Goal: Transaction & Acquisition: Purchase product/service

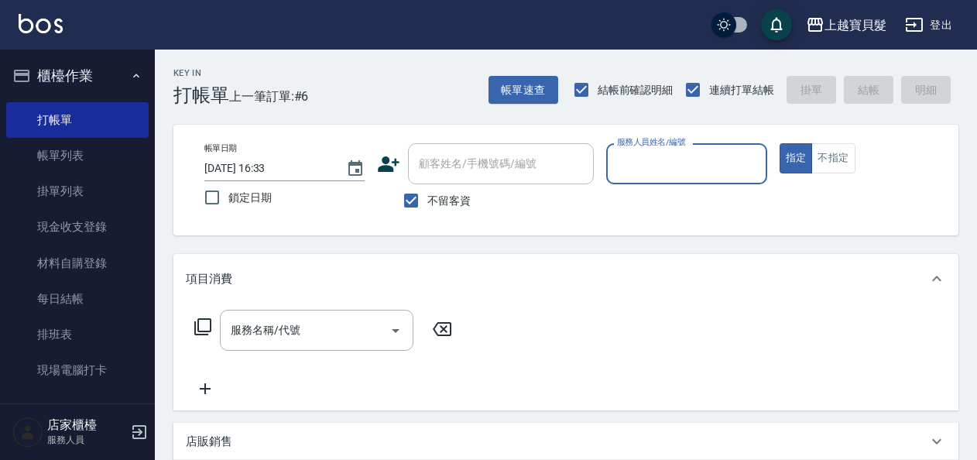
scroll to position [53, 0]
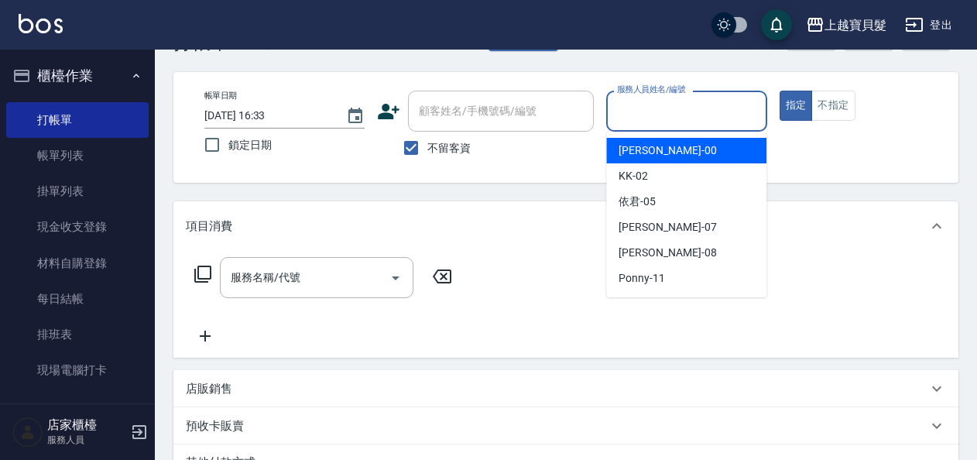
click at [662, 105] on input "服務人員姓名/編號" at bounding box center [686, 111] width 146 height 27
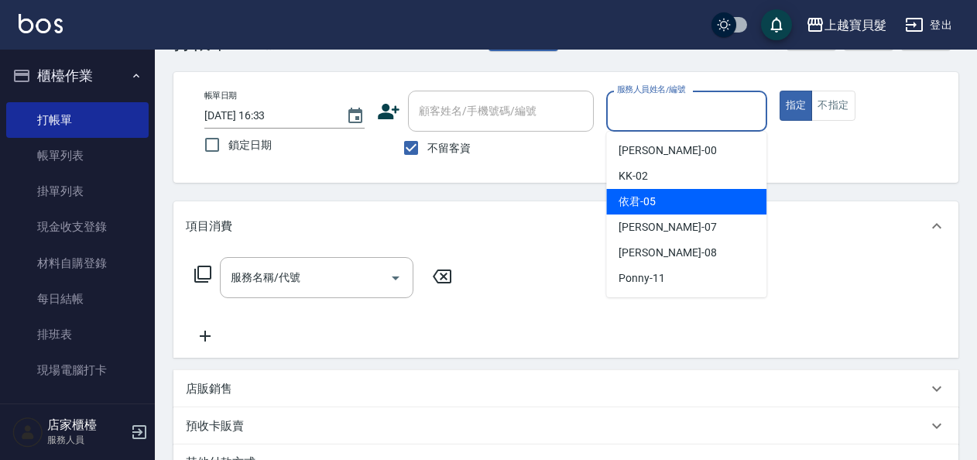
click at [647, 197] on span "依君 -05" at bounding box center [637, 202] width 37 height 16
type input "依君-05"
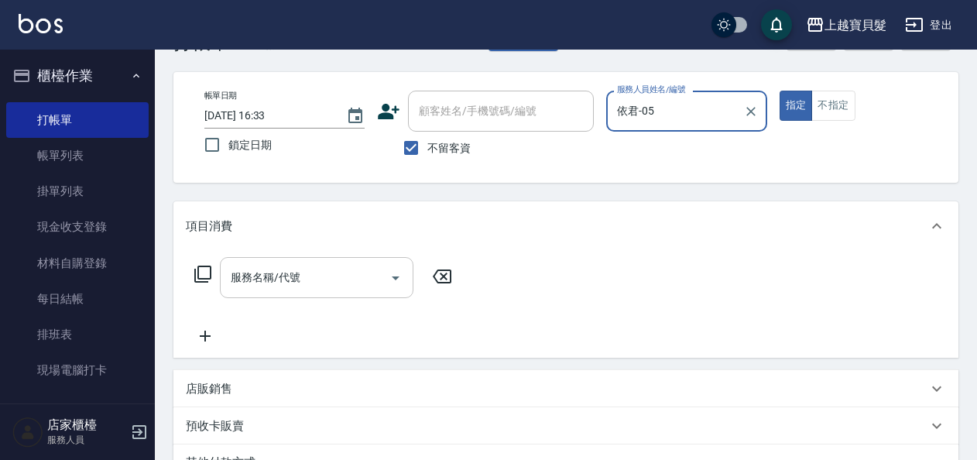
click at [248, 277] on input "服務名稱/代號" at bounding box center [305, 277] width 156 height 27
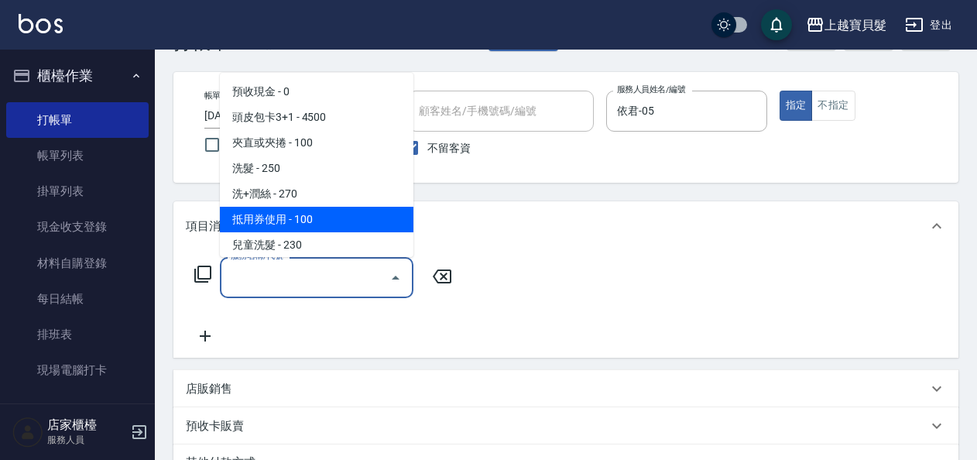
drag, startPoint x: 192, startPoint y: 271, endPoint x: 217, endPoint y: 223, distance: 54.0
click at [189, 268] on div "服務名稱/代號 服務名稱/代號" at bounding box center [324, 277] width 276 height 41
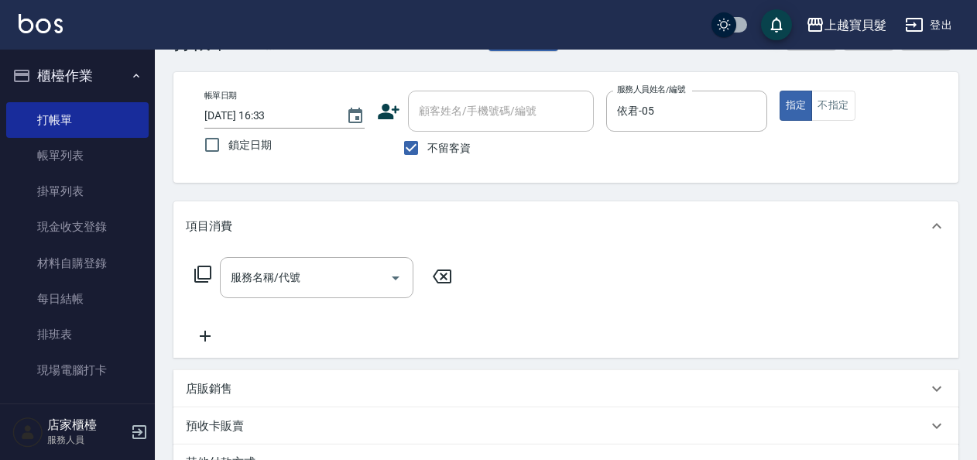
click at [204, 271] on icon at bounding box center [203, 274] width 19 height 19
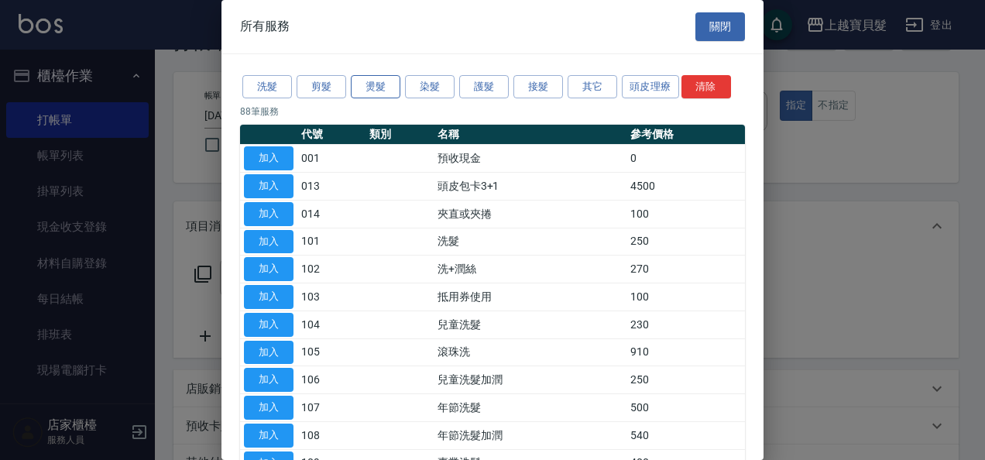
click at [376, 88] on button "燙髮" at bounding box center [376, 87] width 50 height 24
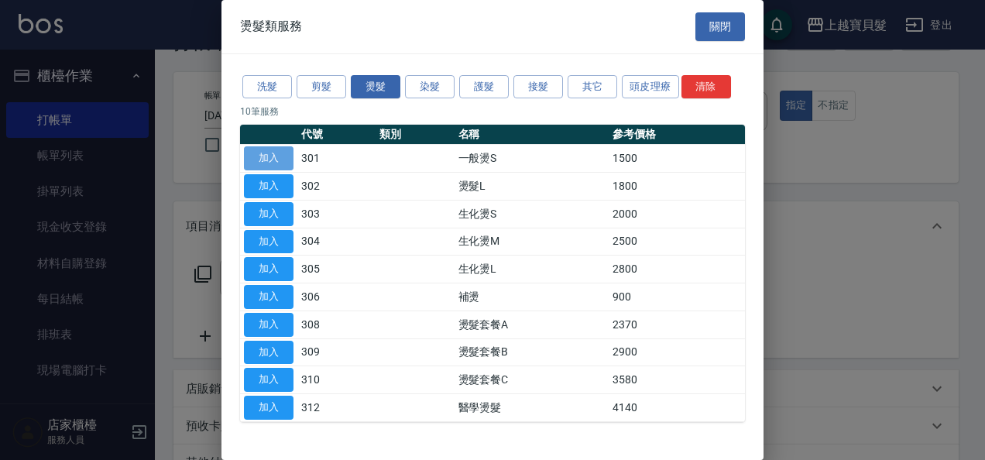
click at [276, 149] on button "加入" at bounding box center [269, 158] width 50 height 24
type input "一般燙S(301)"
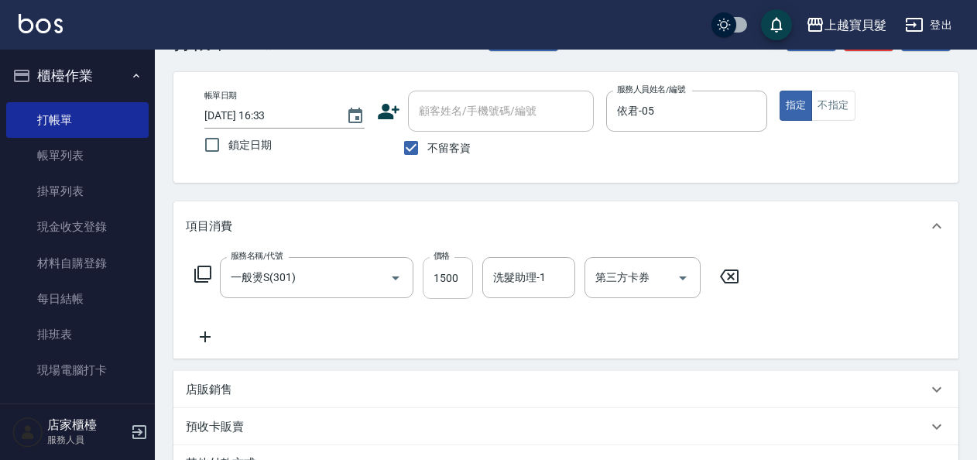
click at [441, 280] on input "1500" at bounding box center [448, 278] width 50 height 42
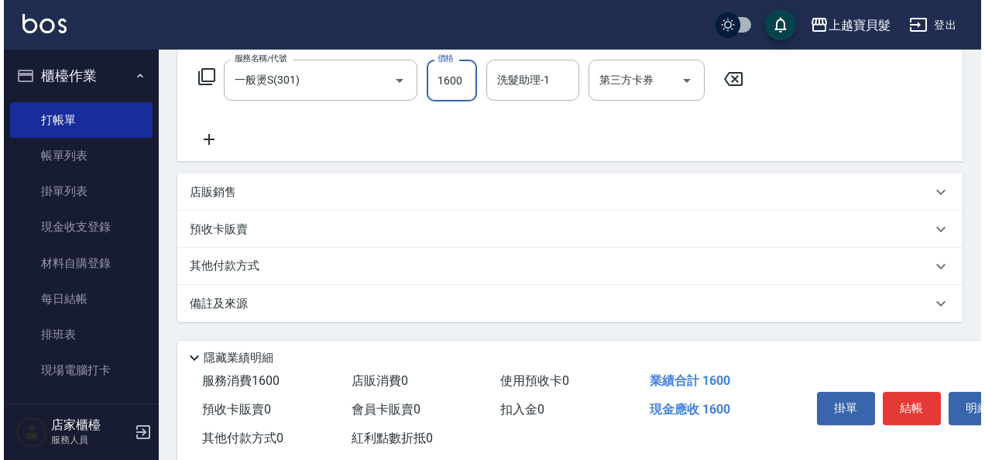
scroll to position [286, 0]
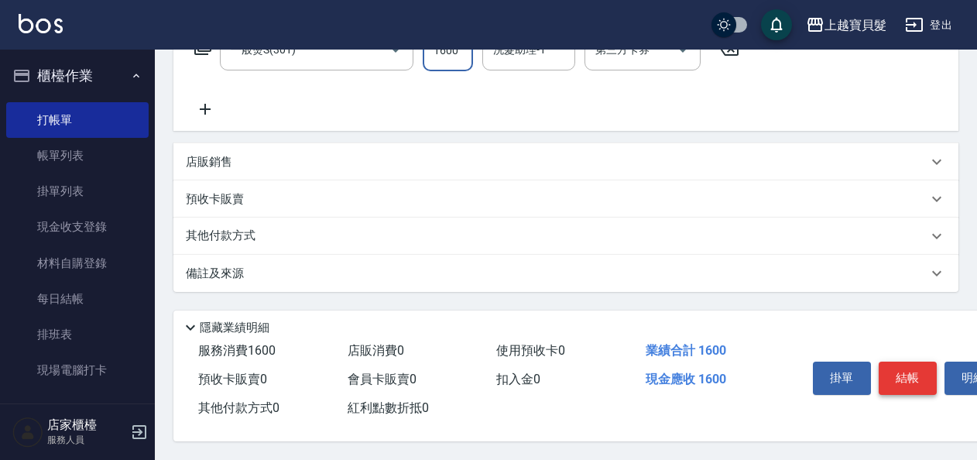
type input "1600"
click at [910, 372] on button "結帳" at bounding box center [908, 378] width 58 height 33
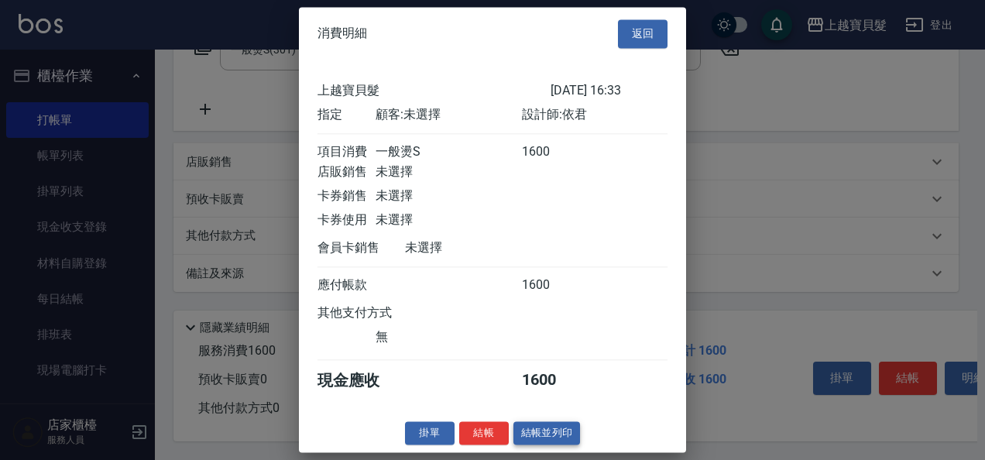
scroll to position [4, 0]
drag, startPoint x: 571, startPoint y: 444, endPoint x: 559, endPoint y: 444, distance: 11.6
click at [570, 444] on button "結帳並列印" at bounding box center [546, 433] width 67 height 24
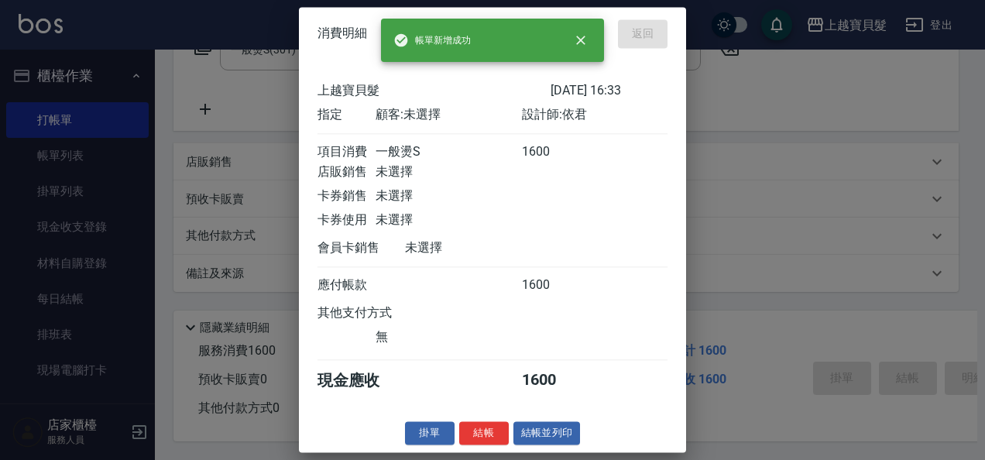
type input "[DATE] 17:52"
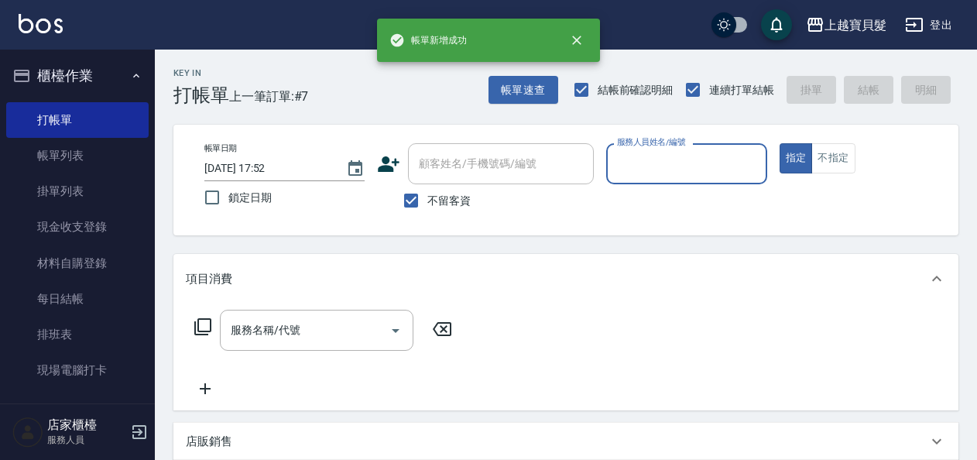
click at [624, 169] on input "服務人員姓名/編號" at bounding box center [686, 163] width 146 height 27
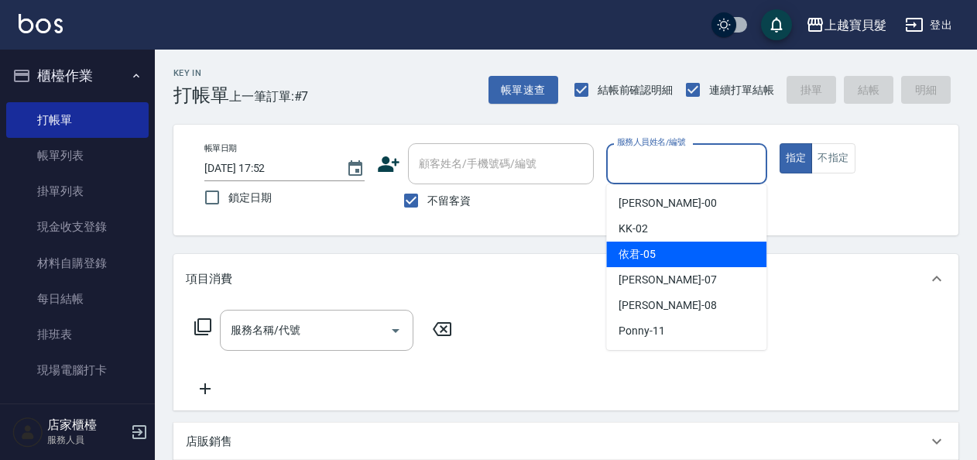
click at [646, 251] on span "依君 -05" at bounding box center [637, 254] width 37 height 16
type input "依君-05"
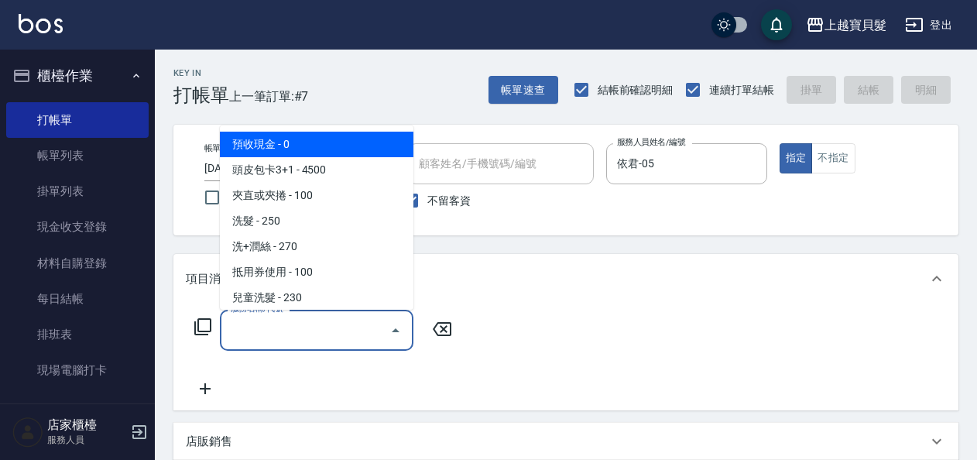
click at [310, 339] on input "服務名稱/代號" at bounding box center [305, 330] width 156 height 27
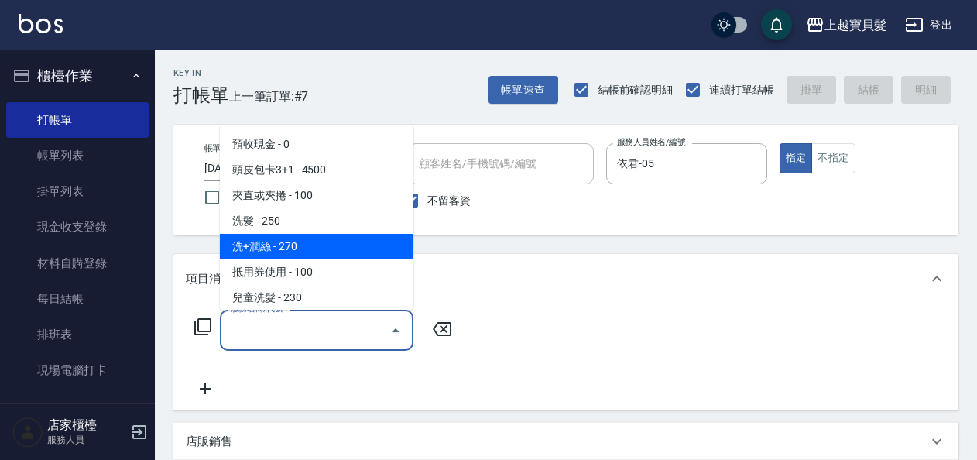
click at [320, 236] on span "洗+潤絲 - 270" at bounding box center [317, 247] width 194 height 26
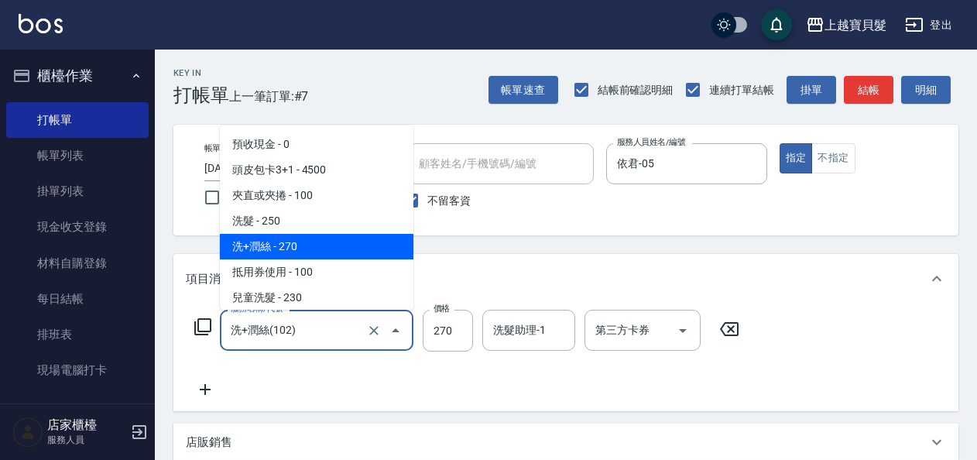
click at [305, 331] on input "洗+潤絲(102)" at bounding box center [295, 330] width 136 height 27
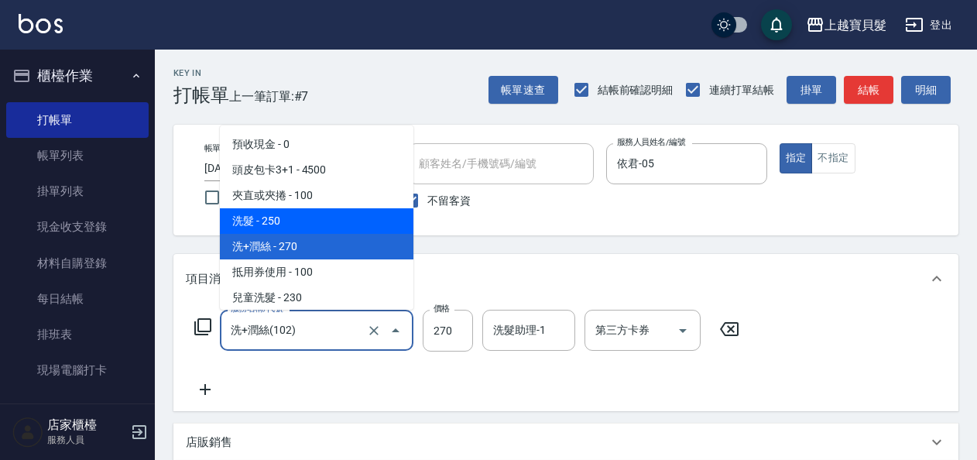
click at [319, 221] on span "洗髮 - 250" at bounding box center [317, 221] width 194 height 26
type input "洗髮(101)"
type input "250"
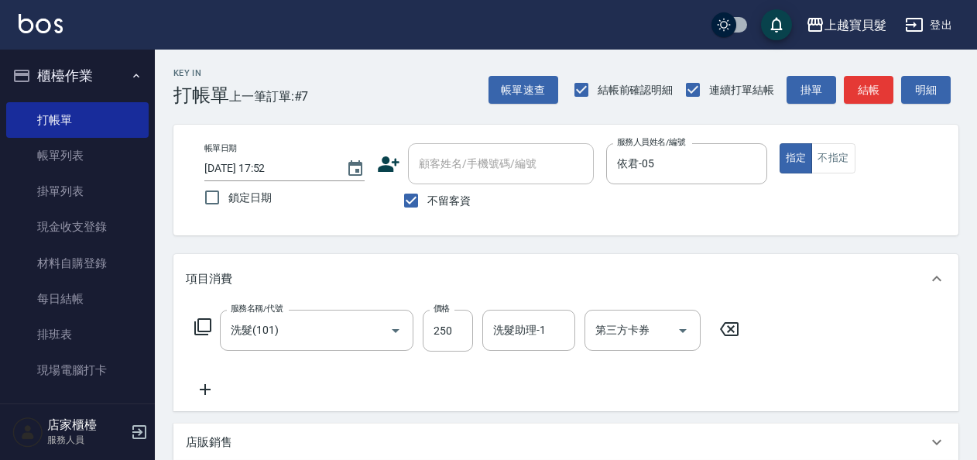
click at [198, 328] on icon at bounding box center [202, 326] width 17 height 17
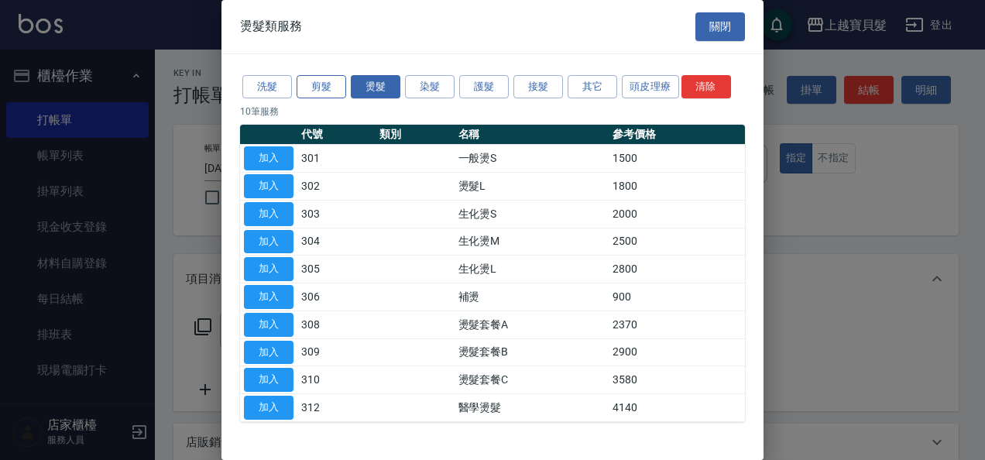
click at [314, 87] on button "剪髮" at bounding box center [322, 87] width 50 height 24
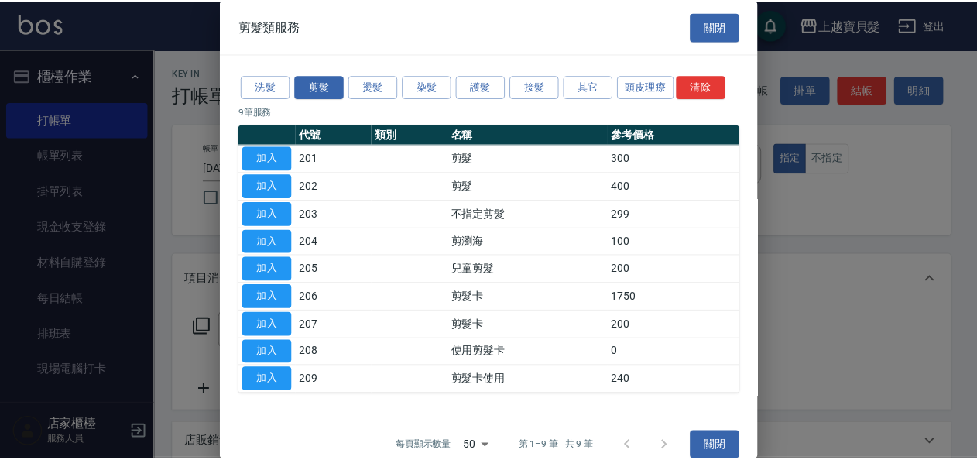
scroll to position [16, 0]
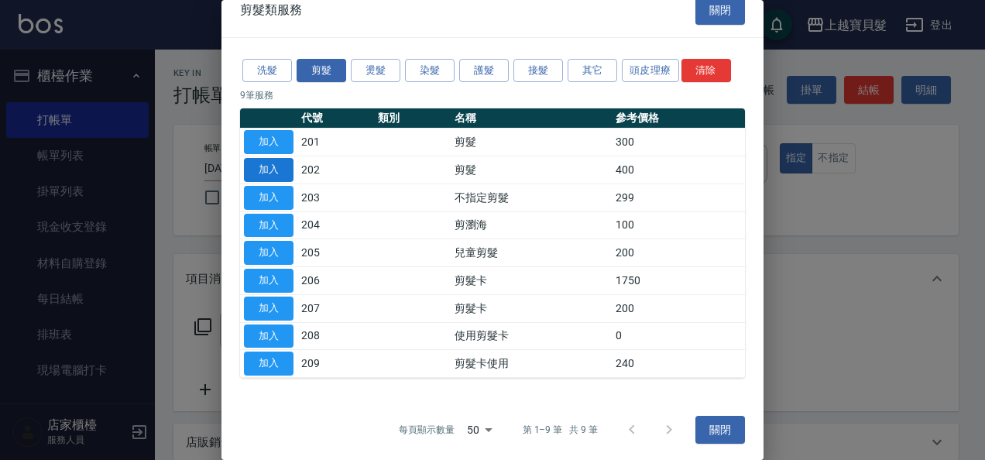
click at [282, 169] on button "加入" at bounding box center [269, 170] width 50 height 24
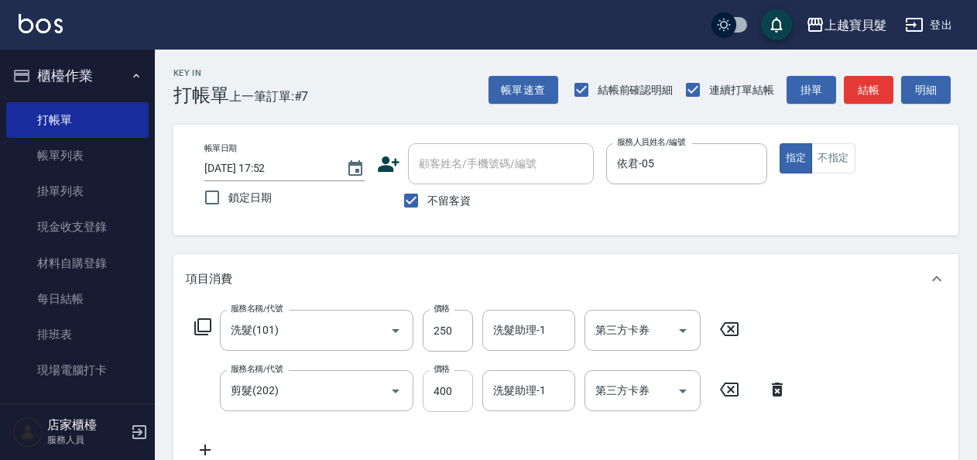
click at [458, 385] on input "400" at bounding box center [448, 391] width 50 height 42
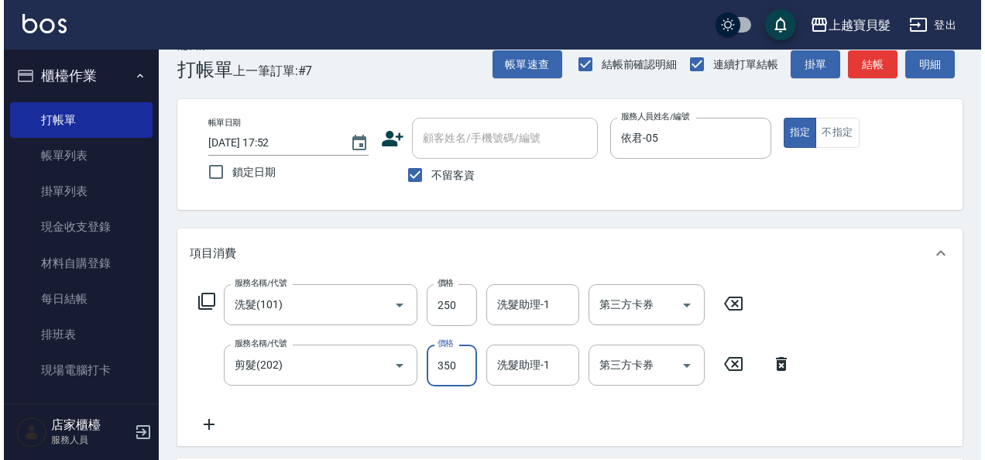
scroll to position [310, 0]
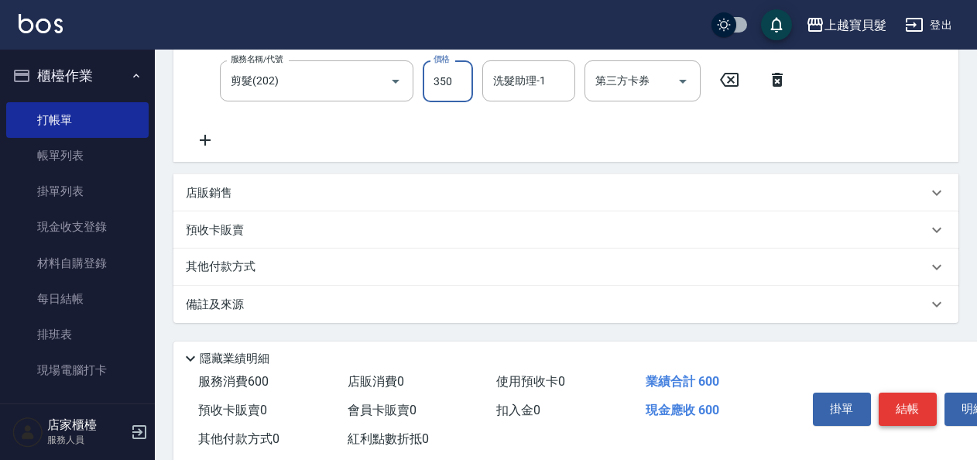
type input "350"
click at [893, 406] on button "結帳" at bounding box center [908, 409] width 58 height 33
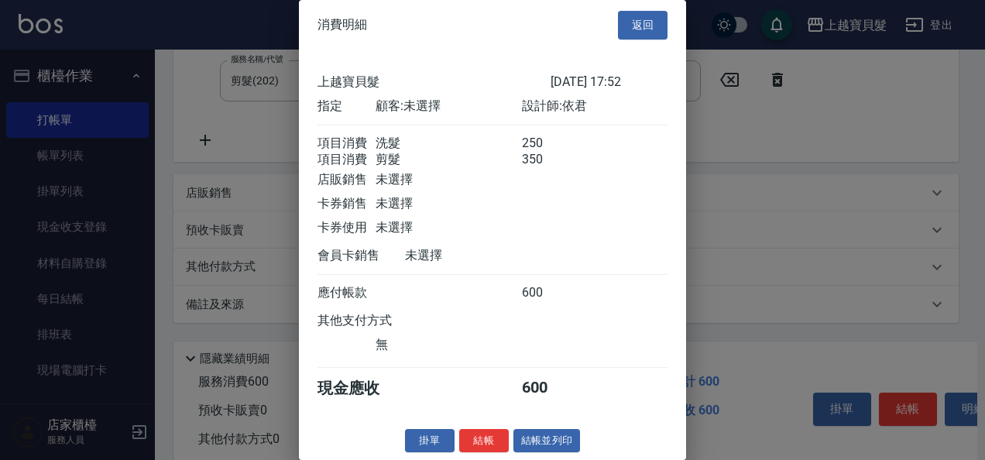
scroll to position [22, 0]
drag, startPoint x: 528, startPoint y: 446, endPoint x: 117, endPoint y: 396, distance: 414.2
click at [528, 445] on button "結帳並列印" at bounding box center [546, 441] width 67 height 24
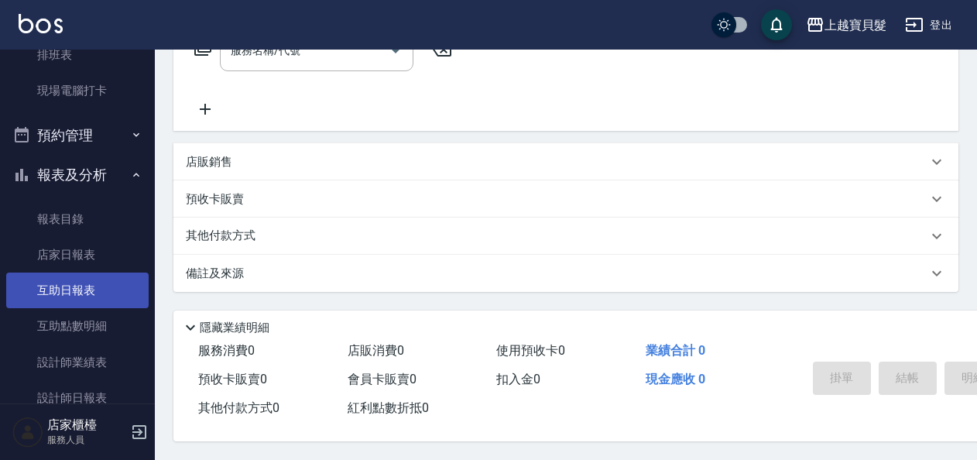
scroll to position [313, 0]
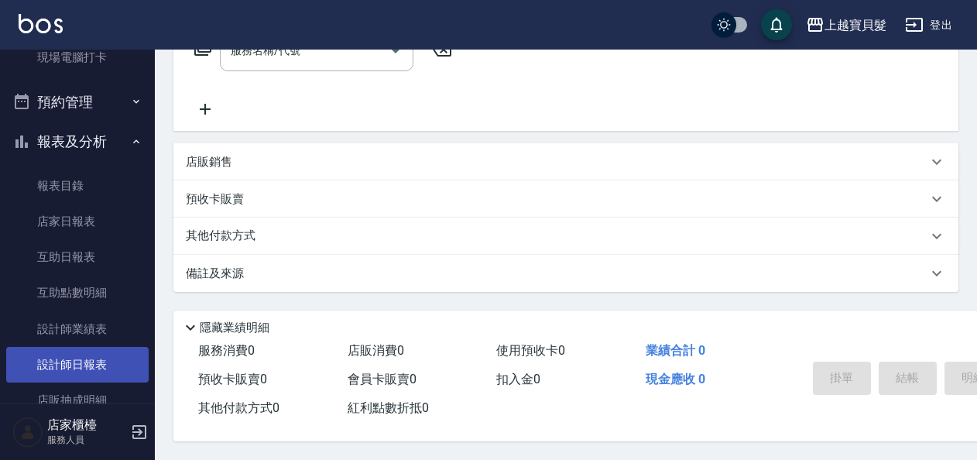
click at [85, 378] on link "設計師日報表" at bounding box center [77, 365] width 142 height 36
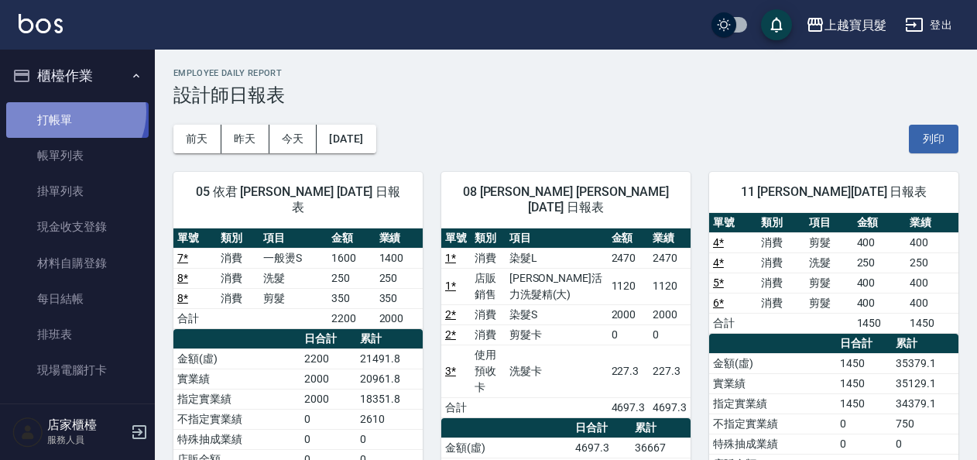
click at [72, 112] on link "打帳單" at bounding box center [77, 120] width 142 height 36
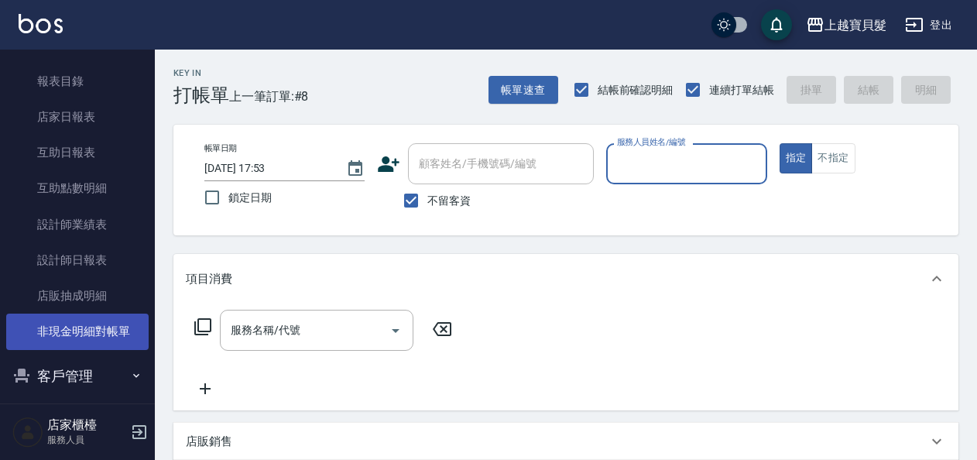
scroll to position [465, 0]
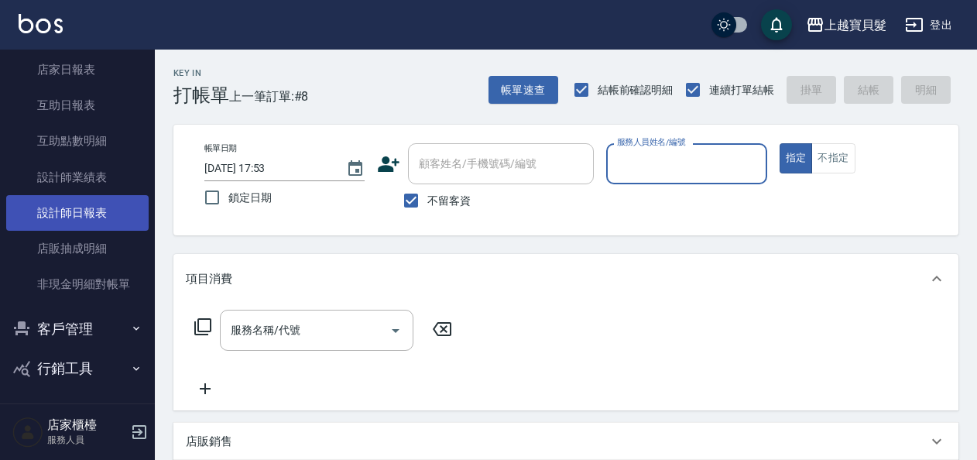
click at [88, 226] on link "設計師日報表" at bounding box center [77, 213] width 142 height 36
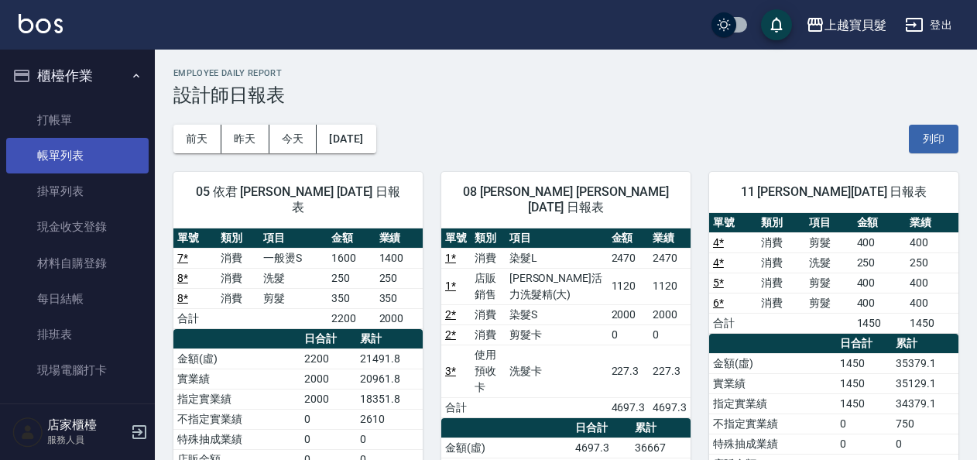
click at [73, 149] on link "帳單列表" at bounding box center [77, 156] width 142 height 36
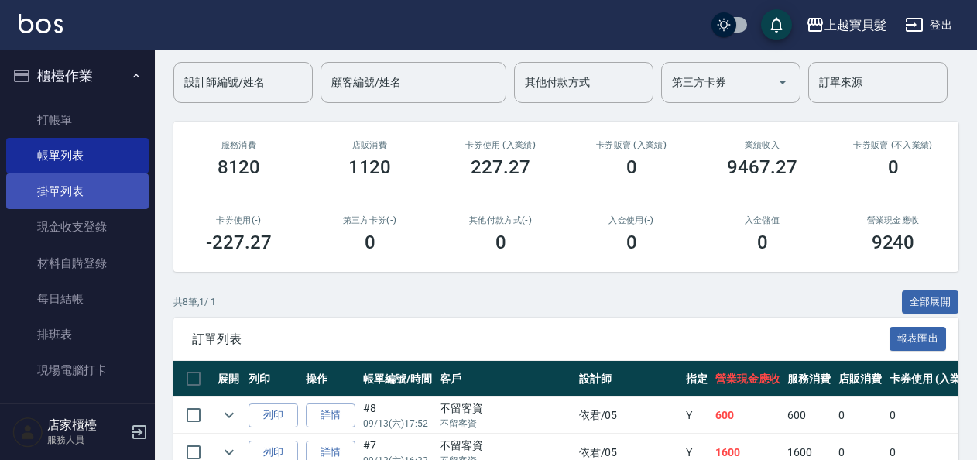
scroll to position [33, 0]
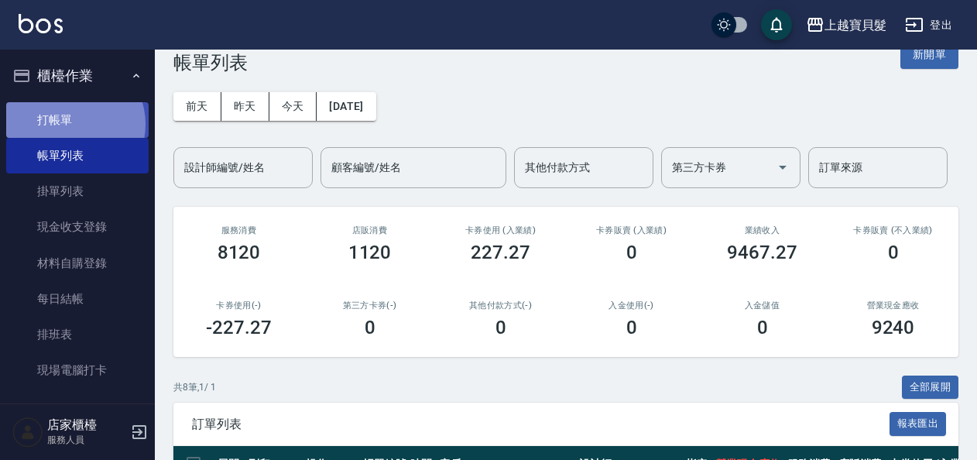
click at [68, 124] on link "打帳單" at bounding box center [77, 120] width 142 height 36
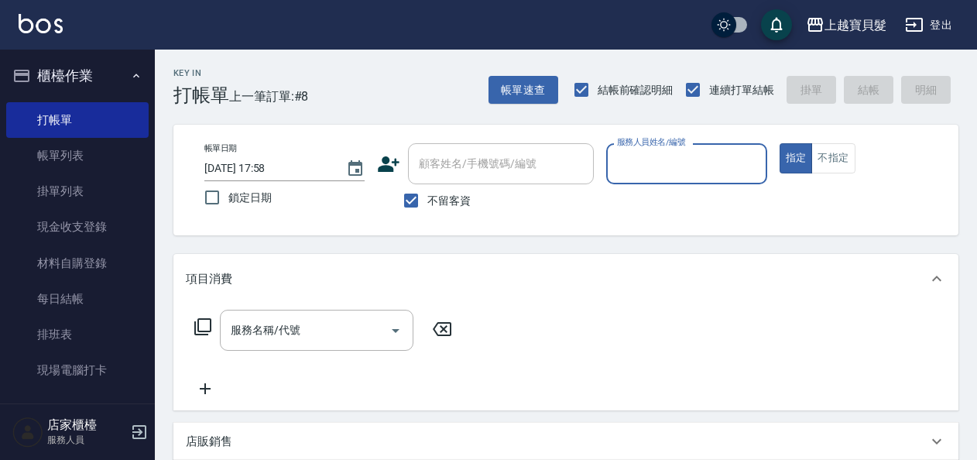
click at [675, 156] on input "服務人員姓名/編號" at bounding box center [686, 163] width 146 height 27
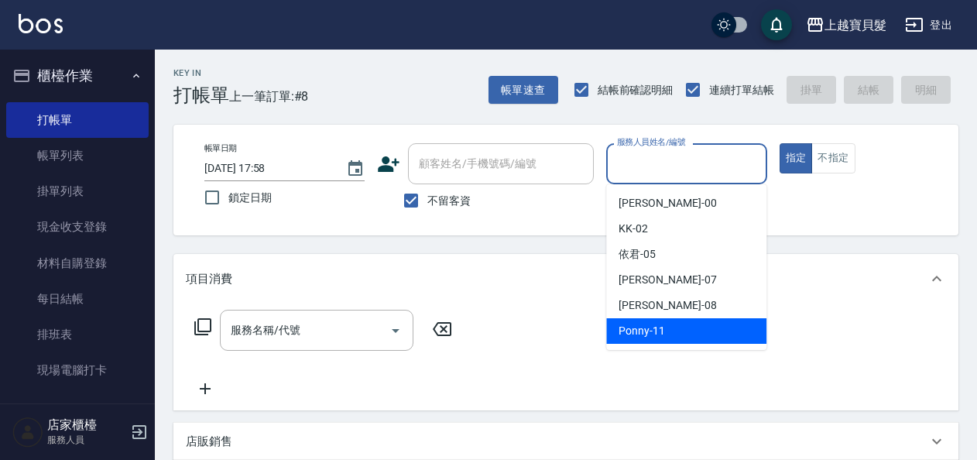
click at [691, 332] on div "Ponny -11" at bounding box center [686, 331] width 160 height 26
type input "Ponny-11"
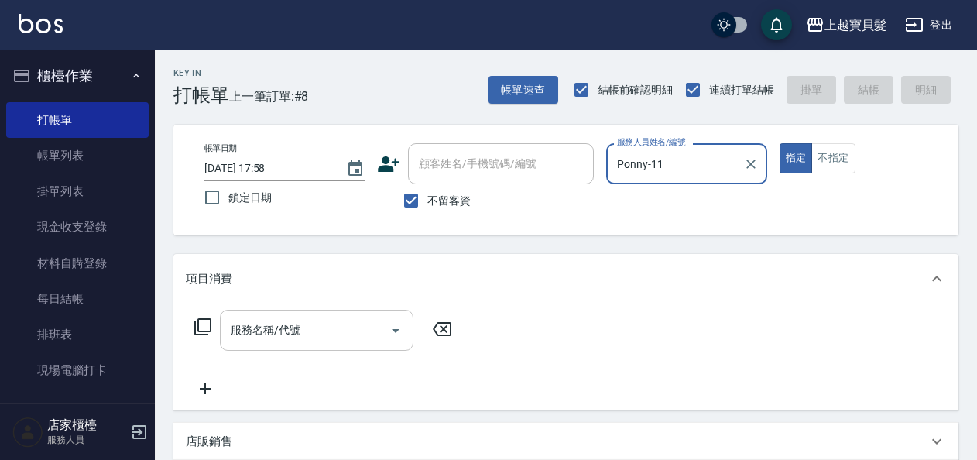
click at [322, 327] on input "服務名稱/代號" at bounding box center [305, 330] width 156 height 27
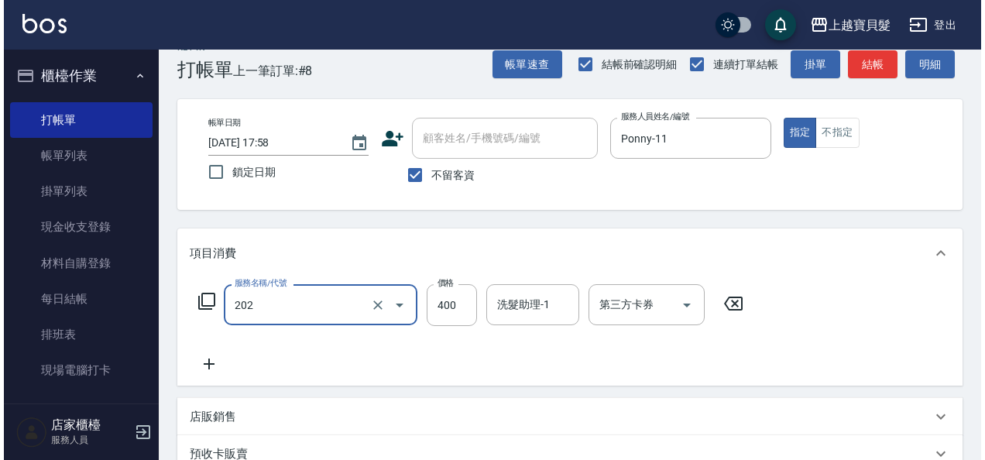
scroll to position [286, 0]
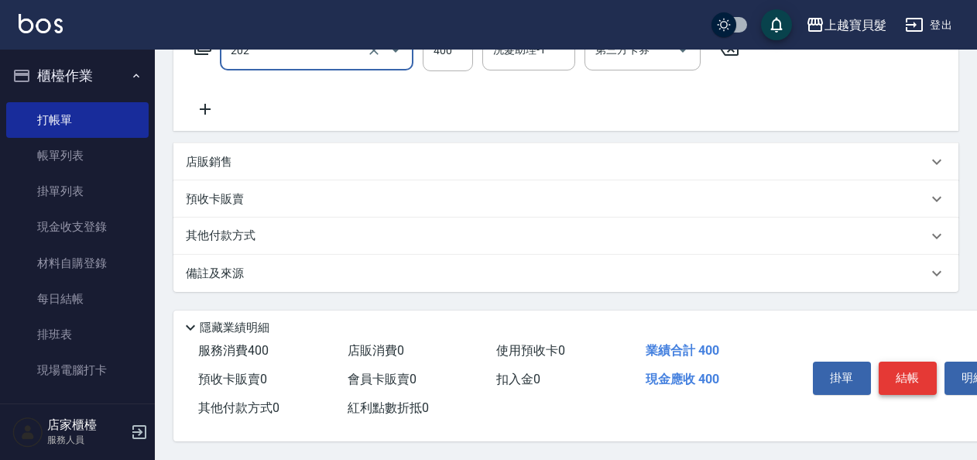
type input "剪髮(202)"
click at [900, 368] on button "結帳" at bounding box center [908, 378] width 58 height 33
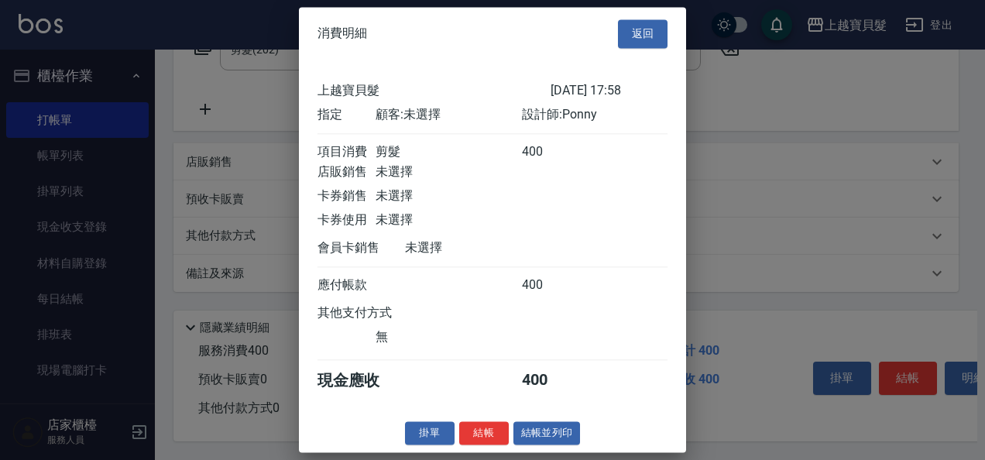
scroll to position [4, 0]
click at [570, 438] on button "結帳並列印" at bounding box center [546, 433] width 67 height 24
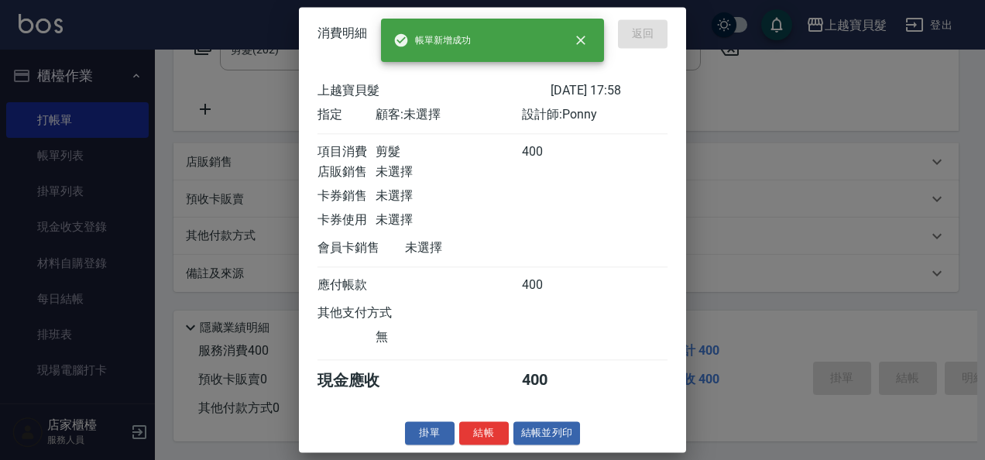
type input "[DATE] 17:59"
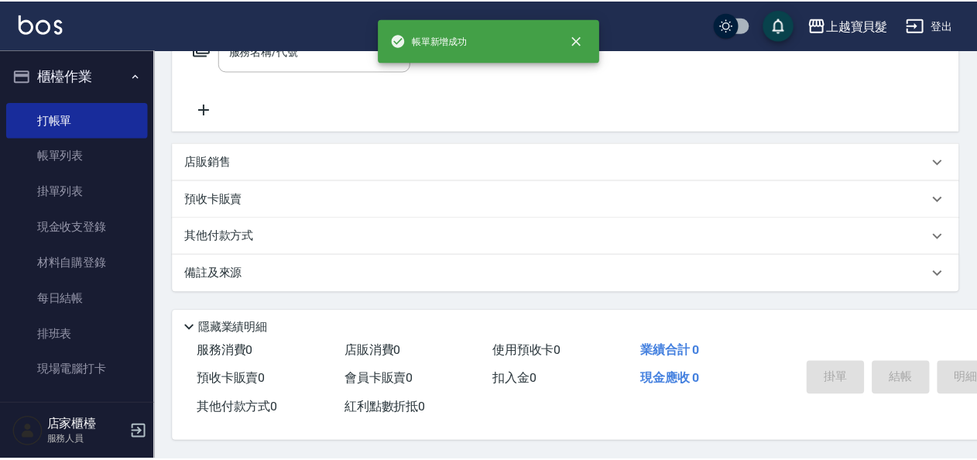
scroll to position [0, 0]
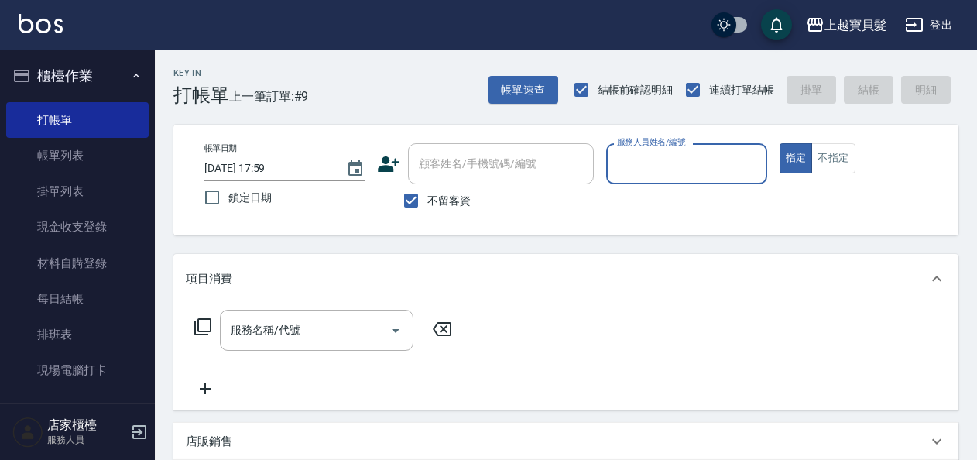
click at [623, 174] on input "服務人員姓名/編號" at bounding box center [686, 163] width 146 height 27
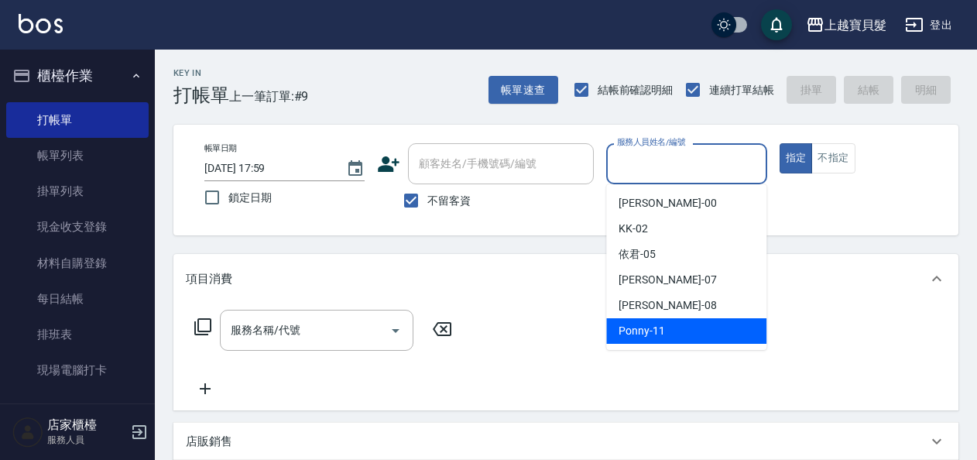
click at [632, 328] on span "Ponny -11" at bounding box center [642, 331] width 46 height 16
type input "Ponny-11"
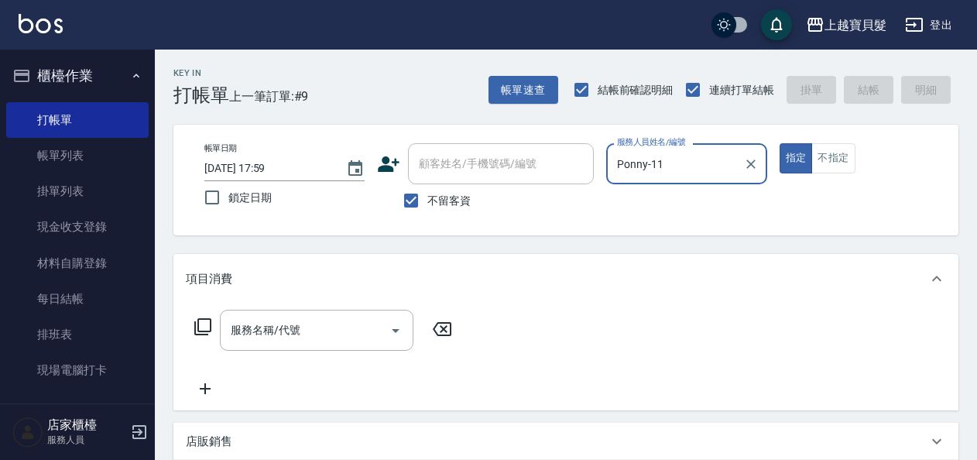
click at [201, 325] on icon at bounding box center [203, 326] width 19 height 19
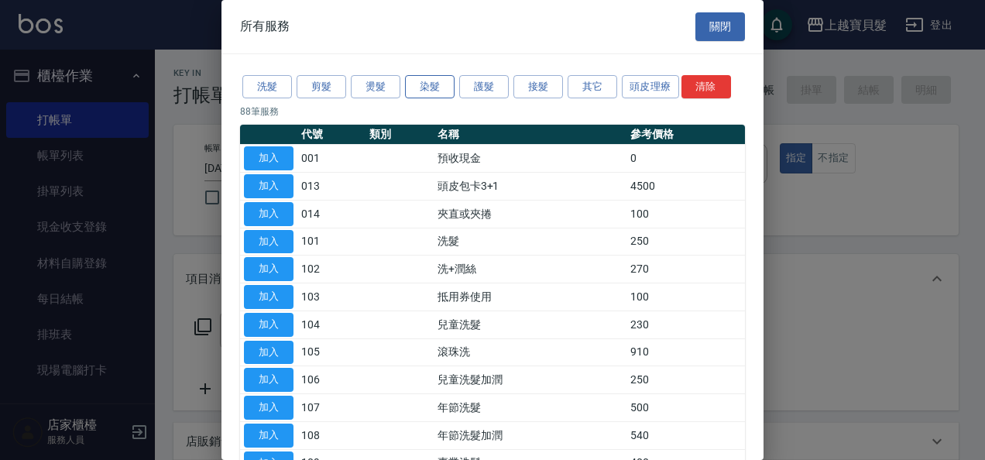
click at [427, 87] on button "染髮" at bounding box center [430, 87] width 50 height 24
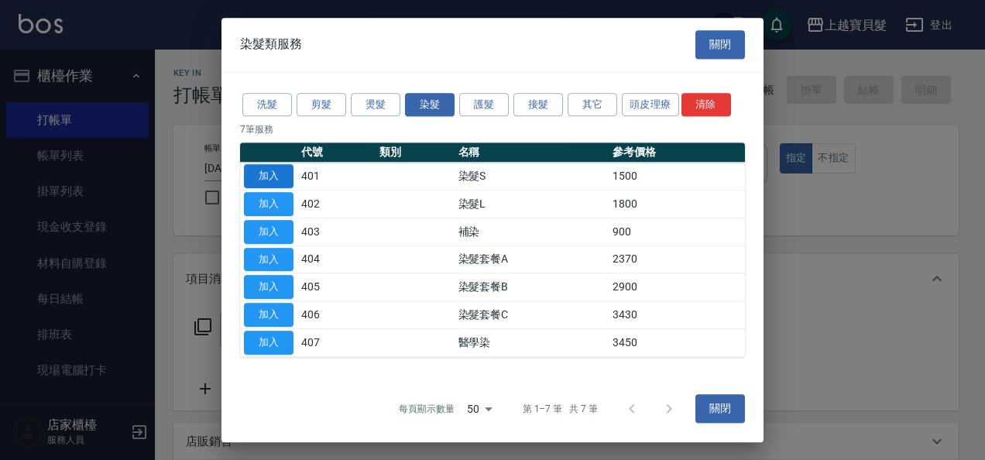
click at [283, 181] on button "加入" at bounding box center [269, 176] width 50 height 24
type input "染髮S(401)"
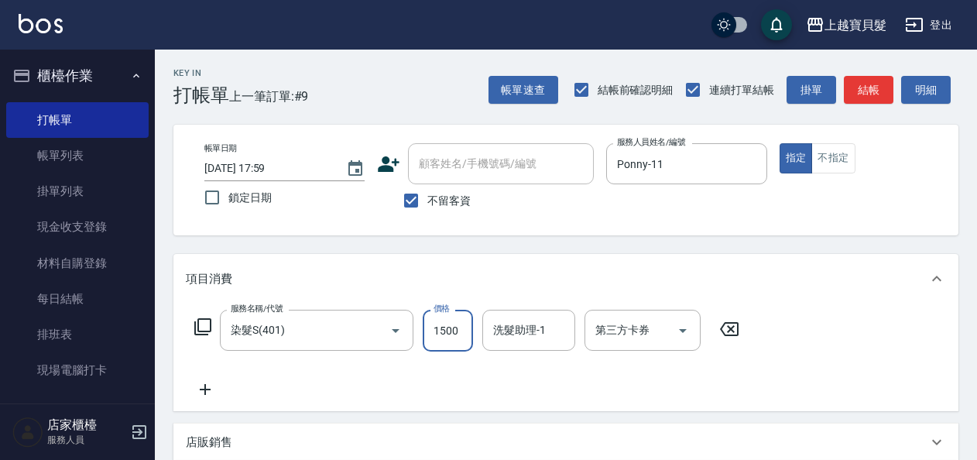
click at [462, 330] on input "1500" at bounding box center [448, 331] width 50 height 42
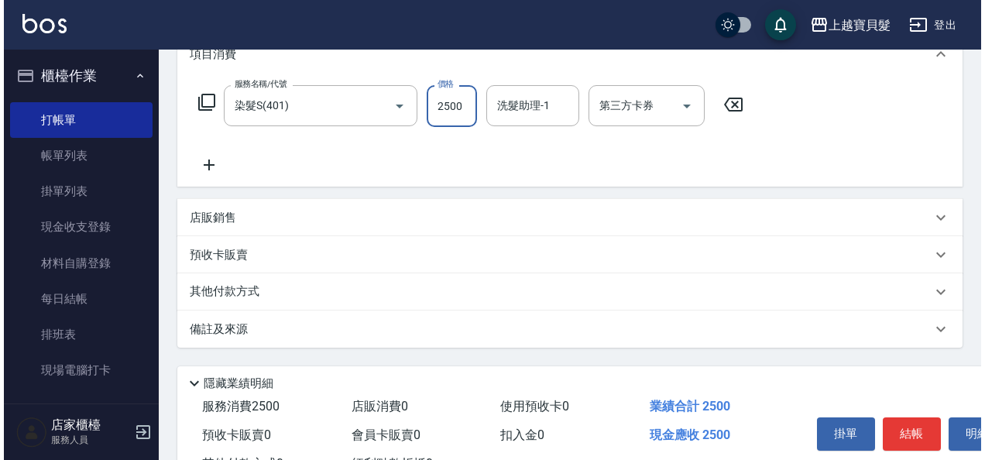
scroll to position [286, 0]
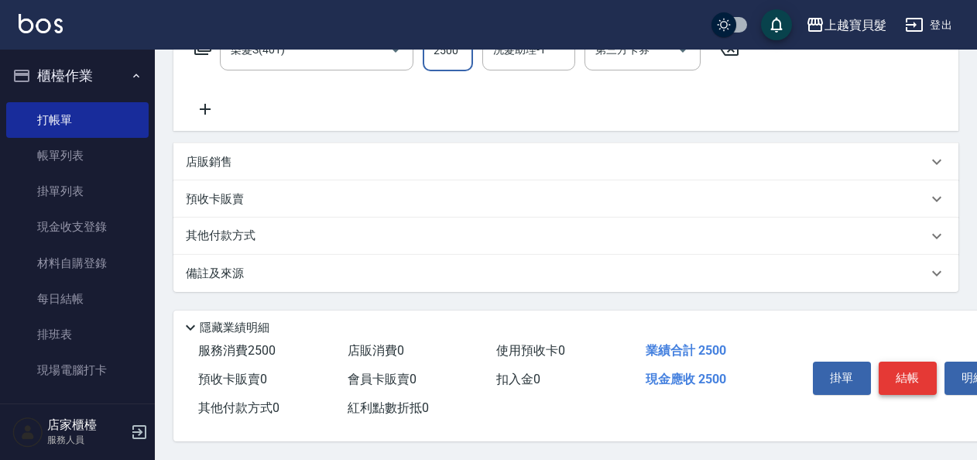
type input "2500"
click at [924, 370] on button "結帳" at bounding box center [908, 378] width 58 height 33
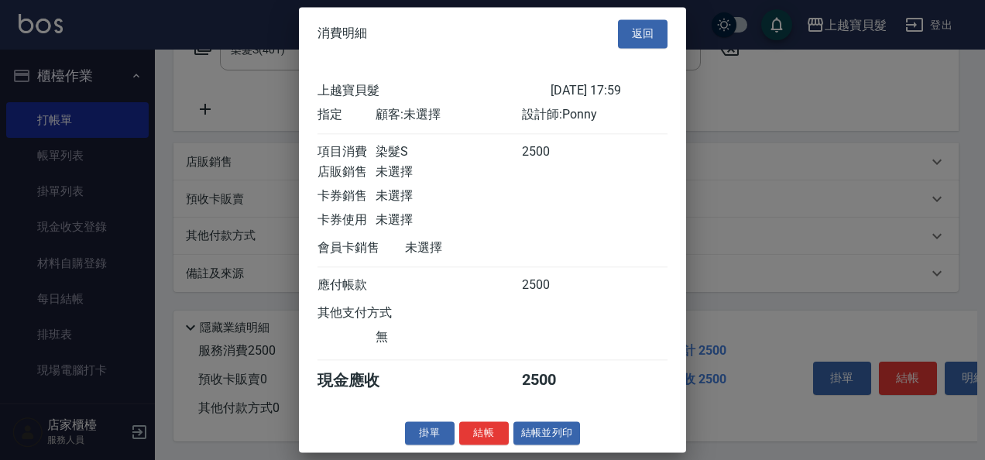
scroll to position [4, 0]
click at [536, 437] on button "結帳並列印" at bounding box center [546, 433] width 67 height 24
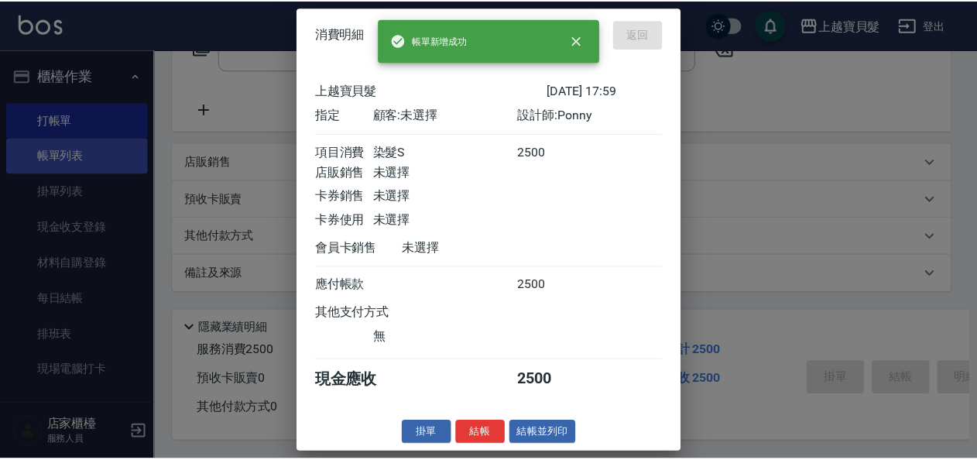
scroll to position [0, 0]
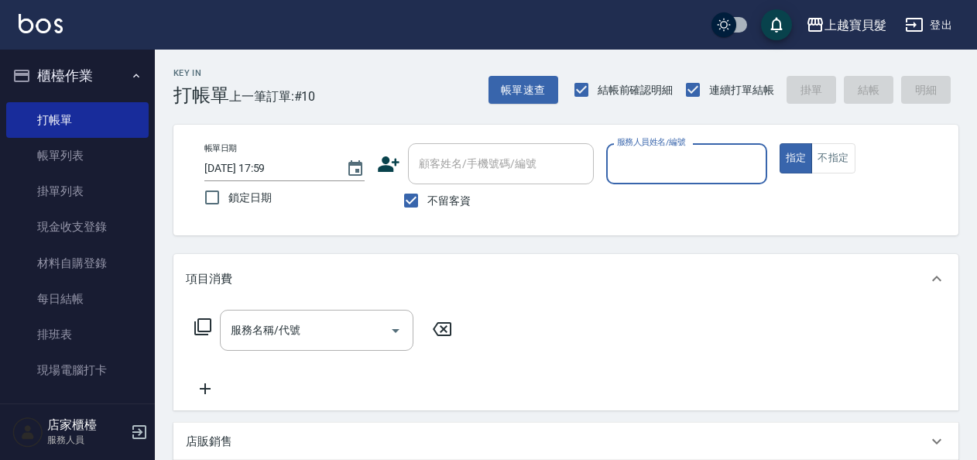
click at [655, 146] on label "服務人員姓名/編號" at bounding box center [651, 142] width 68 height 12
click at [655, 150] on input "服務人員姓名/編號" at bounding box center [686, 163] width 146 height 27
click at [660, 167] on input "服務人員姓名/編號" at bounding box center [686, 163] width 146 height 27
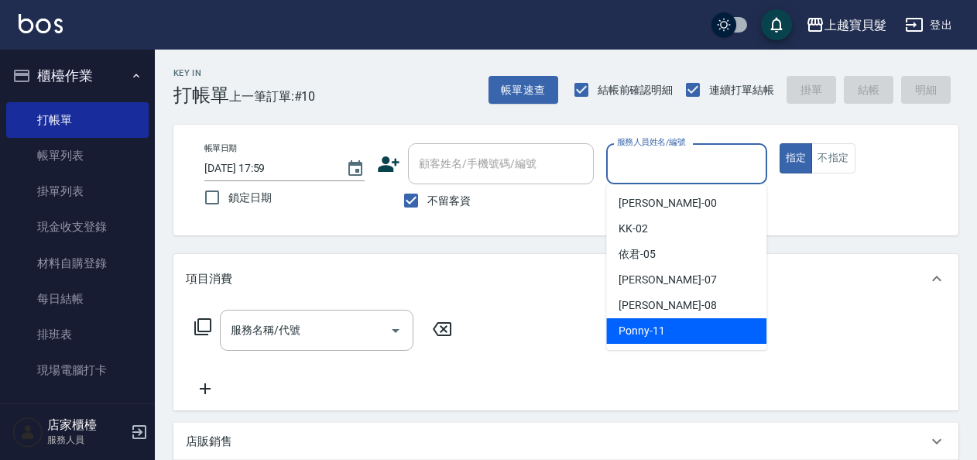
click at [663, 329] on span "Ponny -11" at bounding box center [642, 331] width 46 height 16
type input "Ponny-11"
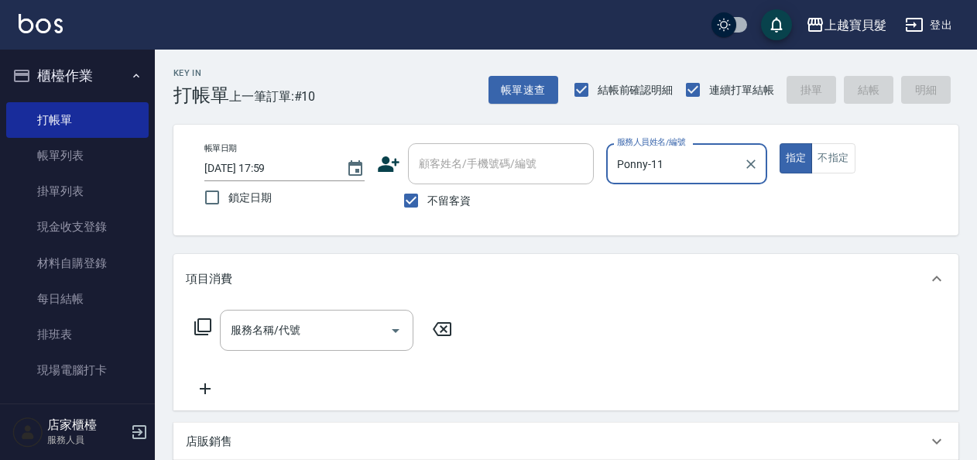
click at [204, 322] on icon at bounding box center [203, 326] width 19 height 19
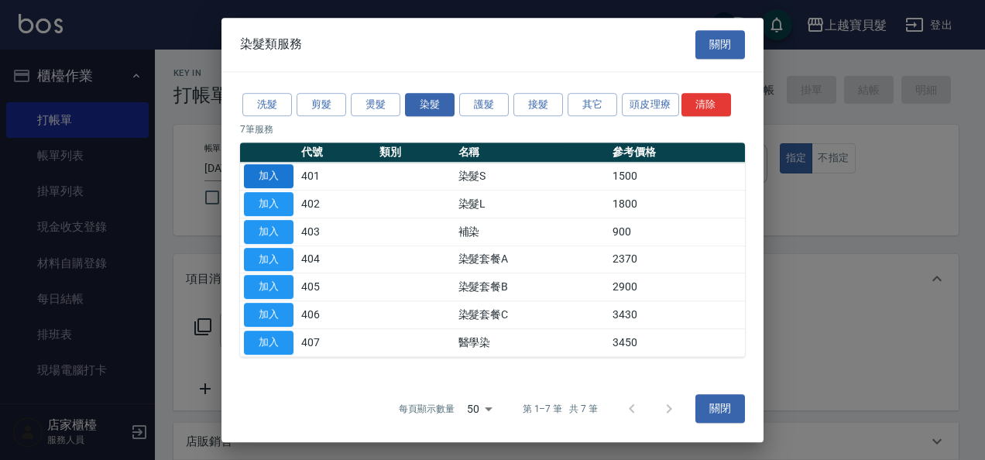
click at [271, 174] on button "加入" at bounding box center [269, 176] width 50 height 24
type input "染髮S(401)"
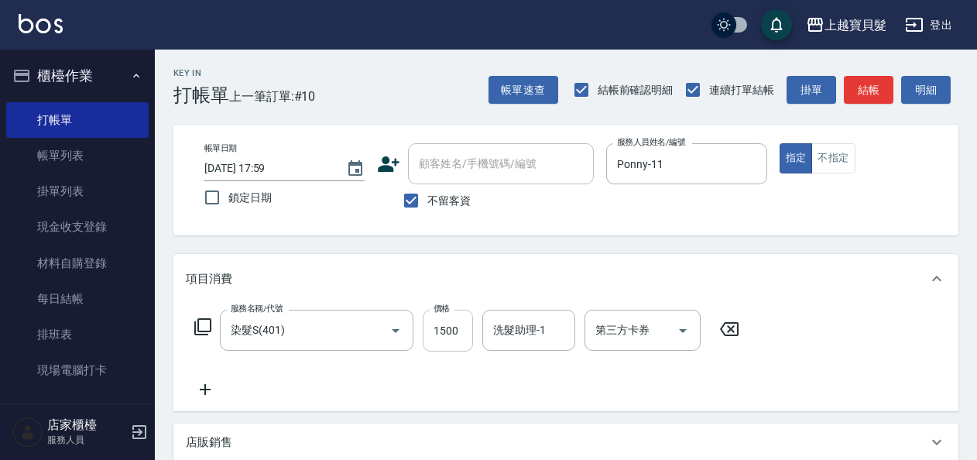
click at [465, 331] on input "1500" at bounding box center [448, 331] width 50 height 42
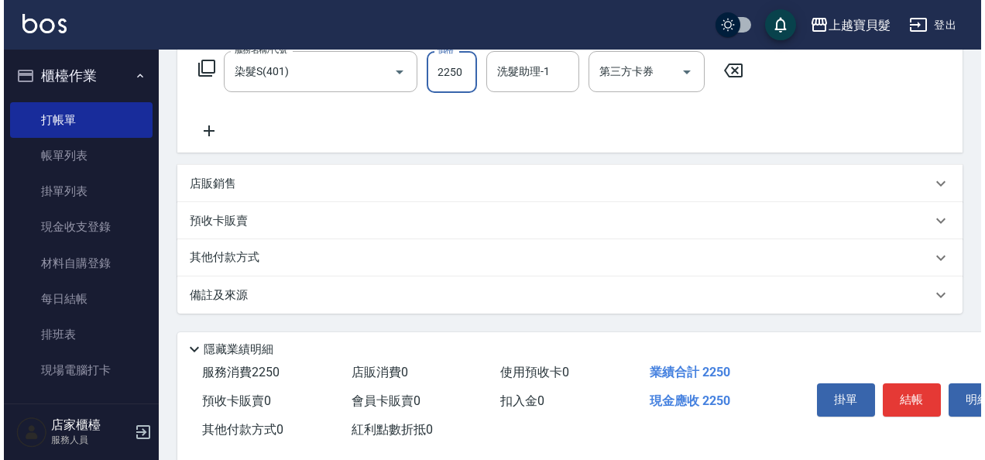
scroll to position [286, 0]
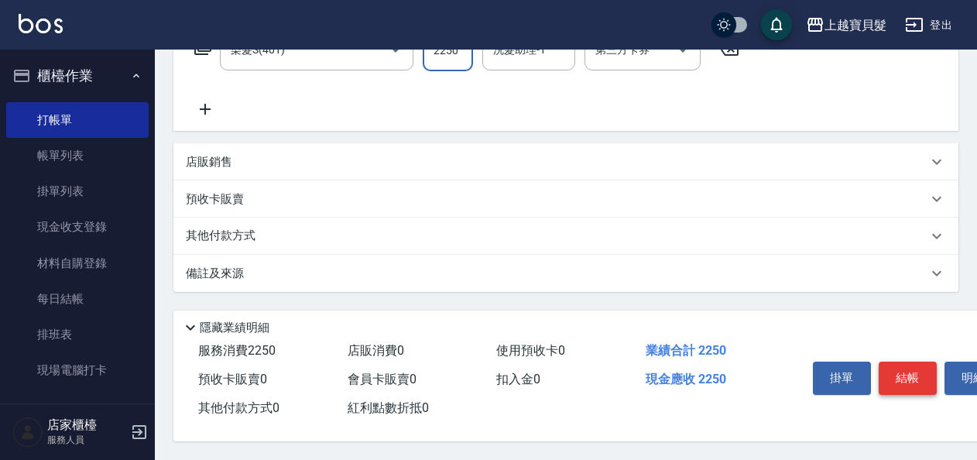
type input "2250"
click at [909, 382] on button "結帳" at bounding box center [908, 378] width 58 height 33
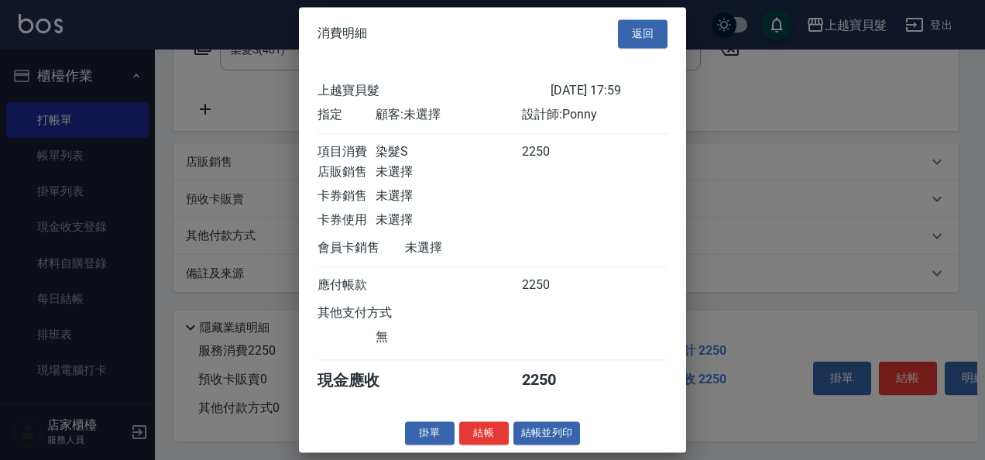
scroll to position [4, 0]
click at [530, 434] on button "結帳並列印" at bounding box center [546, 433] width 67 height 24
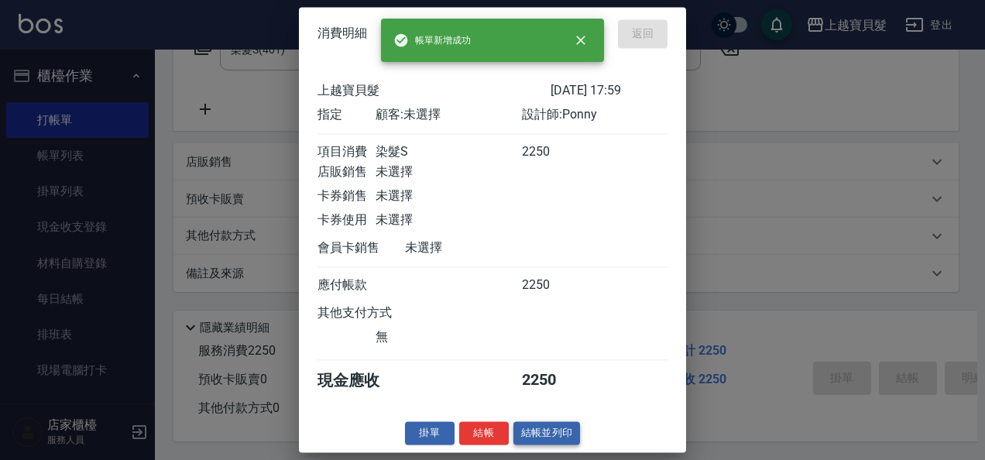
type input "[DATE] 18:00"
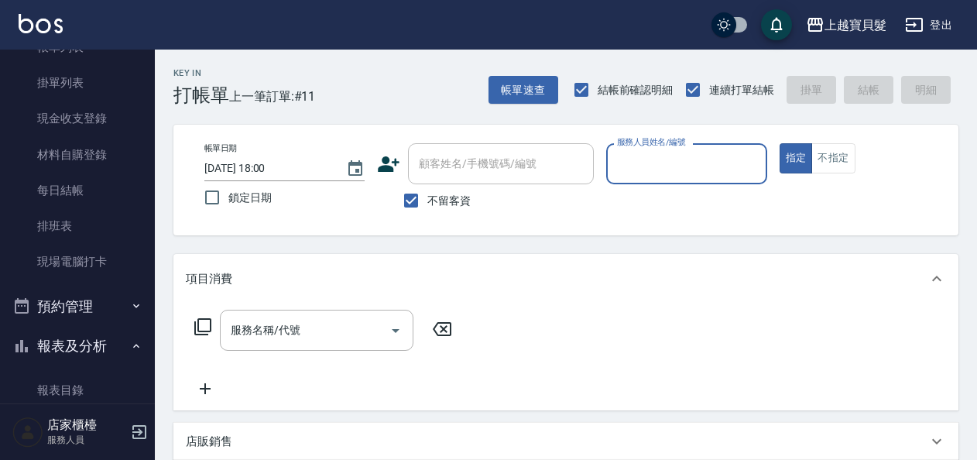
scroll to position [468, 0]
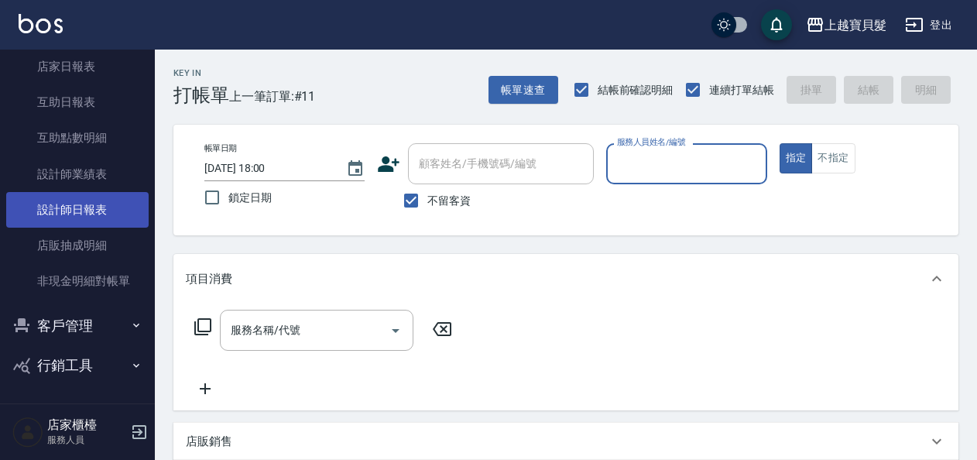
click at [89, 214] on link "設計師日報表" at bounding box center [77, 210] width 142 height 36
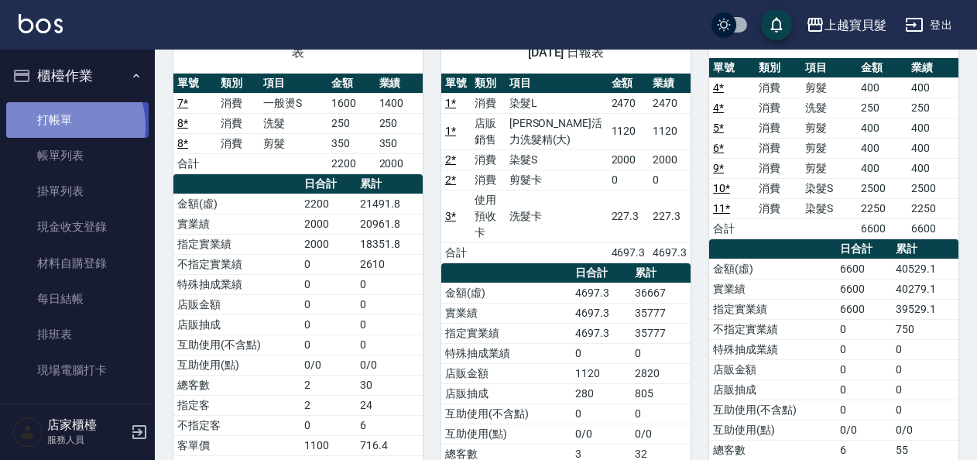
click at [65, 125] on link "打帳單" at bounding box center [77, 120] width 142 height 36
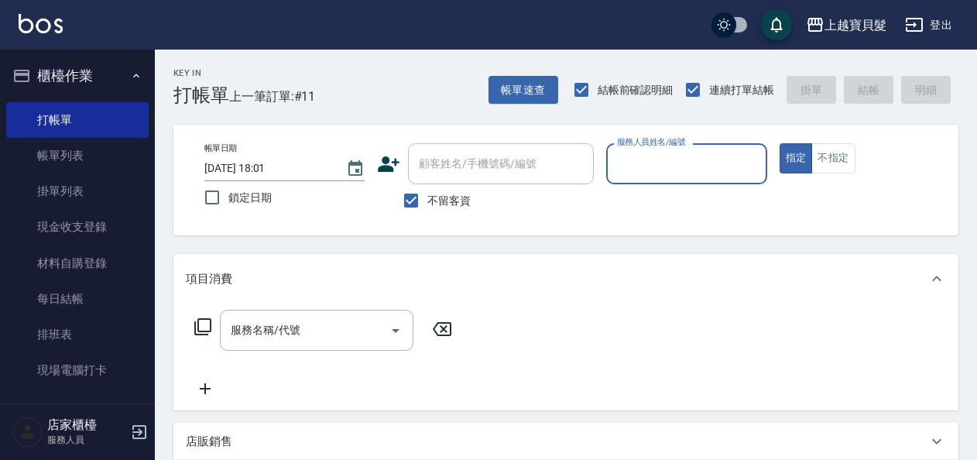
drag, startPoint x: 87, startPoint y: 144, endPoint x: 286, endPoint y: 266, distance: 232.9
click at [87, 144] on link "帳單列表" at bounding box center [77, 156] width 142 height 36
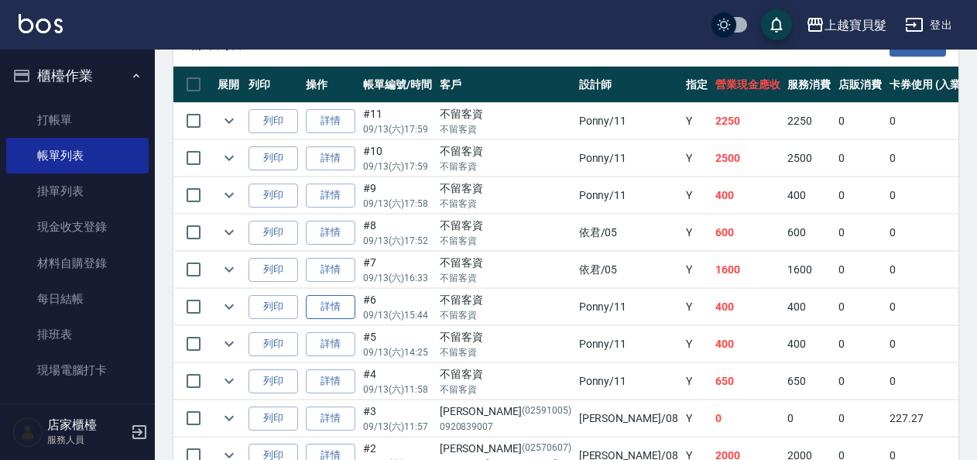
scroll to position [530, 0]
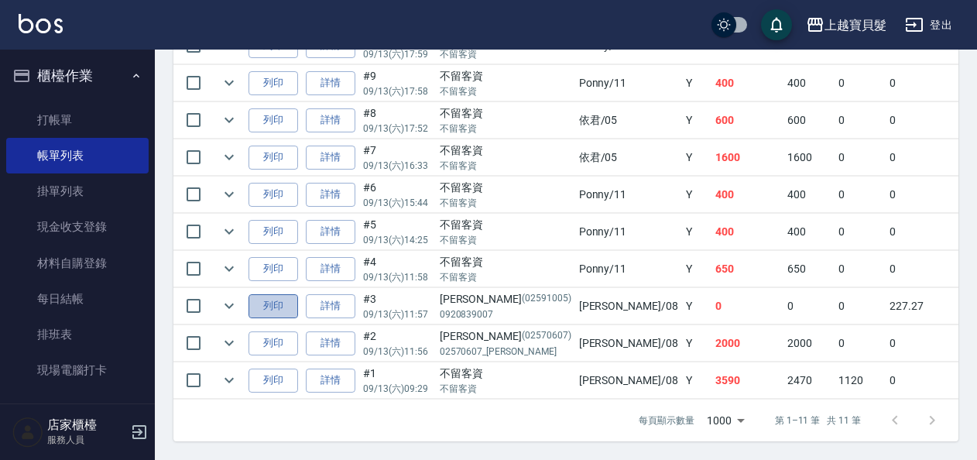
click at [271, 295] on button "列印" at bounding box center [274, 306] width 50 height 24
click at [269, 331] on button "列印" at bounding box center [274, 343] width 50 height 24
click at [266, 369] on button "列印" at bounding box center [274, 381] width 50 height 24
click at [224, 265] on icon "expand row" at bounding box center [229, 268] width 19 height 19
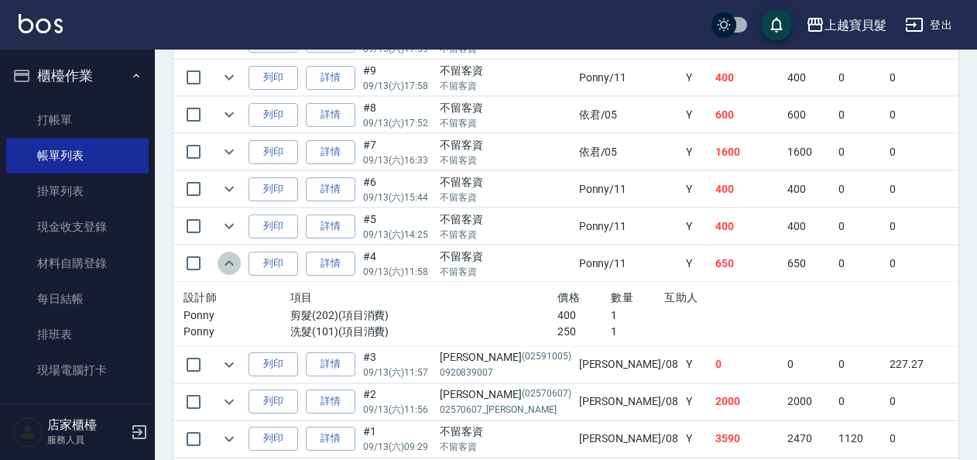
click at [223, 268] on icon "expand row" at bounding box center [229, 263] width 19 height 19
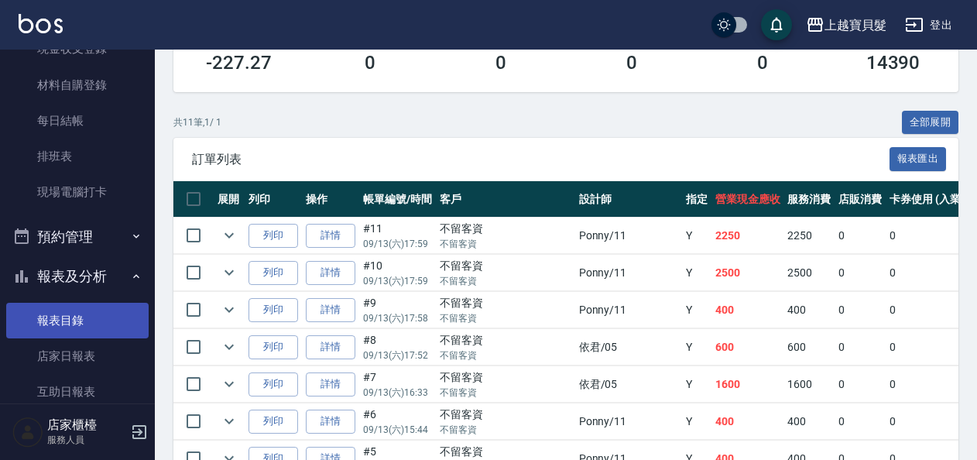
scroll to position [232, 0]
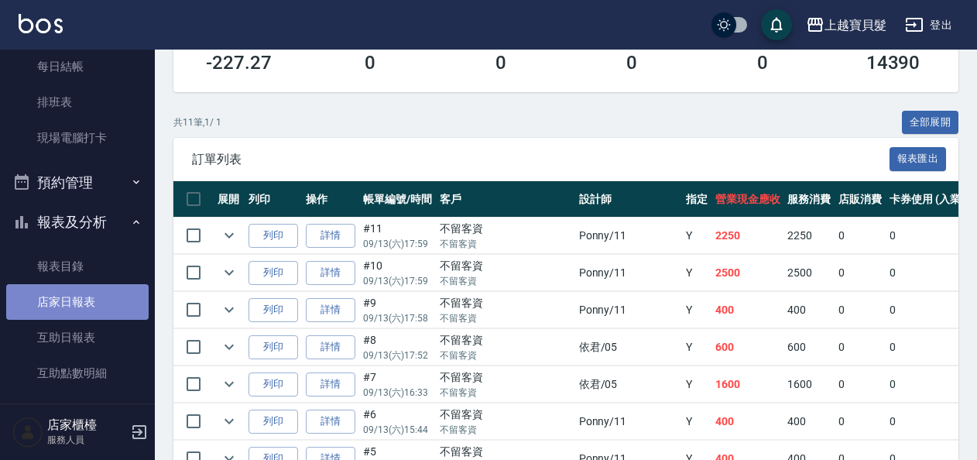
click at [121, 307] on link "店家日報表" at bounding box center [77, 302] width 142 height 36
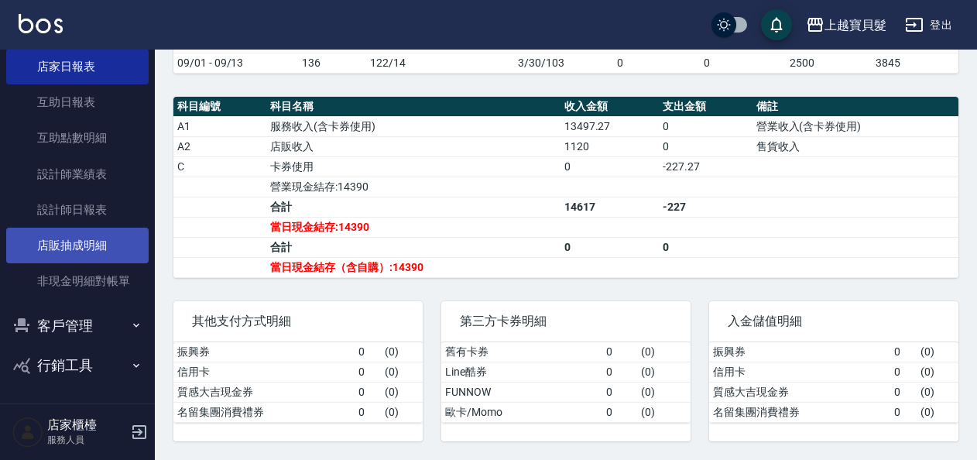
scroll to position [467, 0]
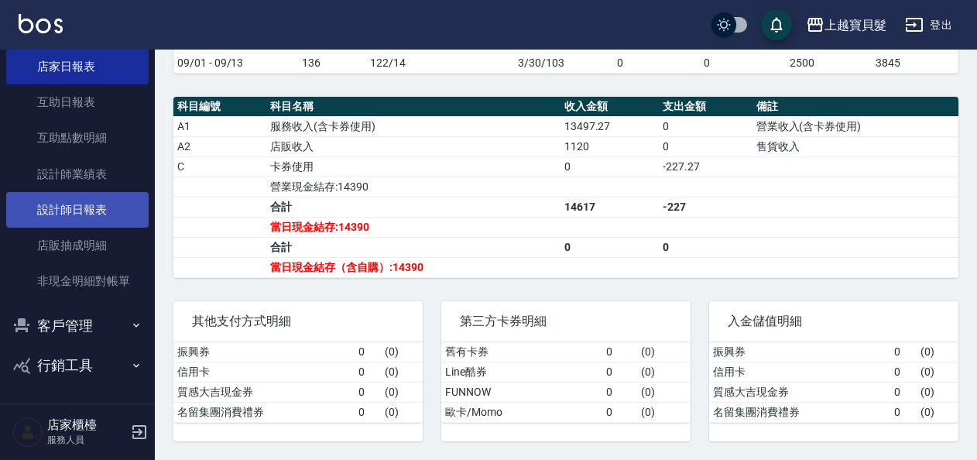
click at [106, 226] on link "設計師日報表" at bounding box center [77, 210] width 142 height 36
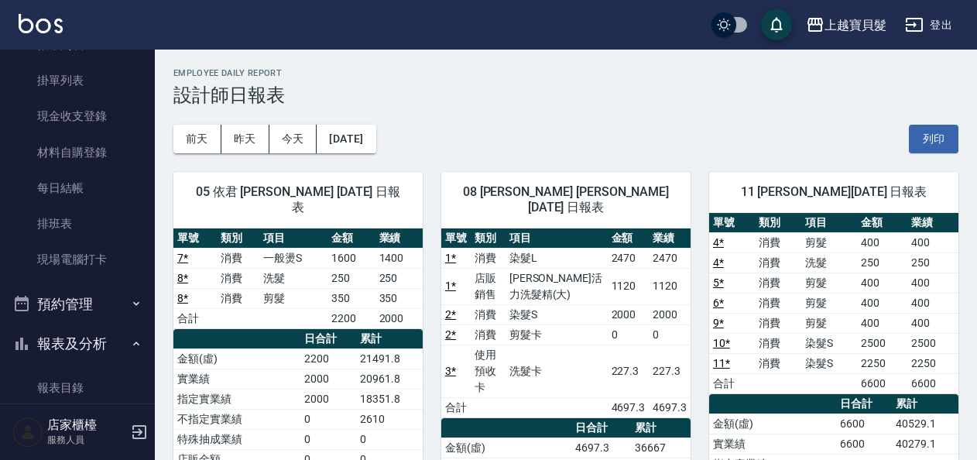
scroll to position [3, 0]
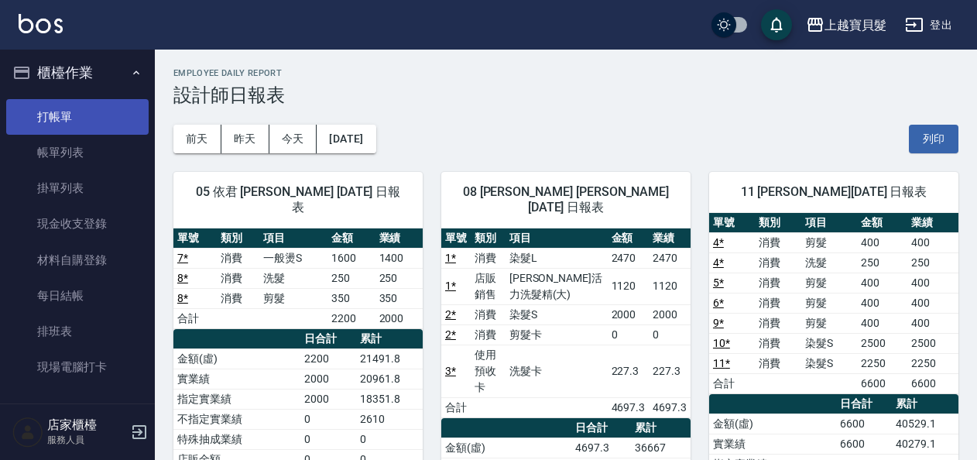
click at [58, 121] on link "打帳單" at bounding box center [77, 117] width 142 height 36
